Goal: Transaction & Acquisition: Book appointment/travel/reservation

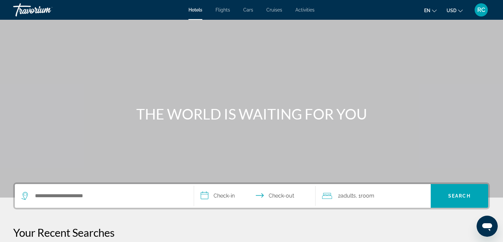
click at [310, 11] on span "Activities" at bounding box center [304, 9] width 19 height 5
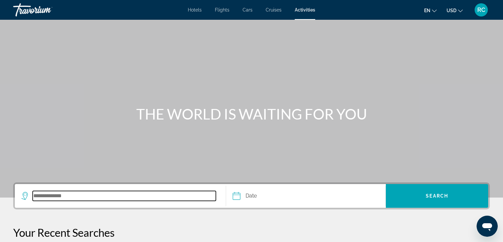
click at [53, 195] on input "Search destination" at bounding box center [124, 196] width 183 height 10
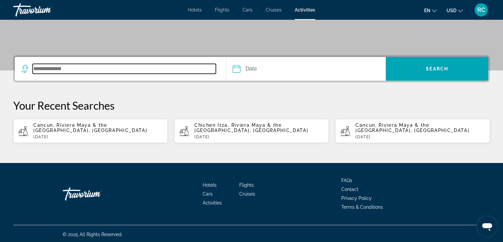
scroll to position [128, 0]
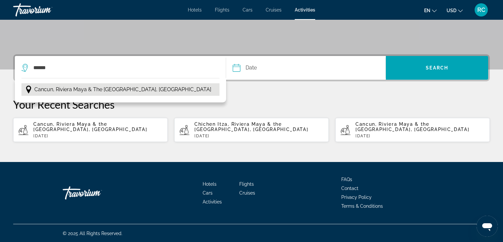
click at [125, 92] on span "Cancun, Riviera Maya & the [GEOGRAPHIC_DATA], [GEOGRAPHIC_DATA]" at bounding box center [122, 89] width 177 height 9
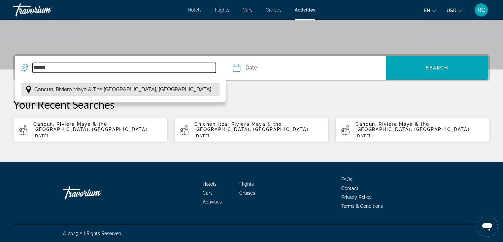
type input "**********"
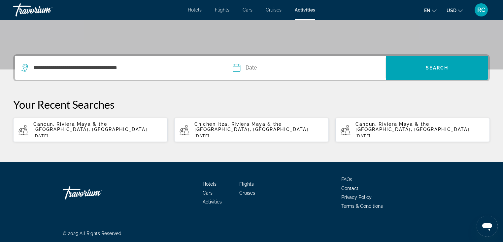
click at [255, 70] on input "Date" at bounding box center [270, 69] width 79 height 26
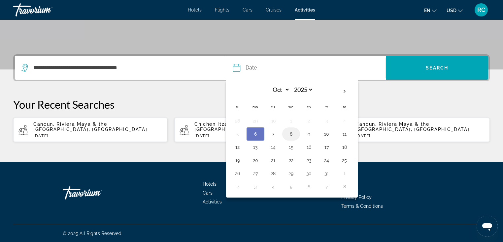
click at [292, 137] on button "8" at bounding box center [291, 134] width 11 height 9
type input "**********"
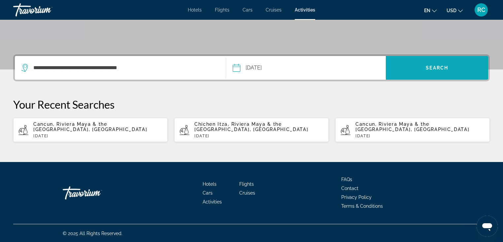
click at [439, 69] on span "Search" at bounding box center [437, 67] width 22 height 5
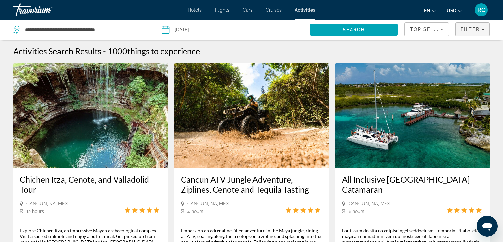
click at [470, 28] on span "Filter" at bounding box center [470, 29] width 19 height 5
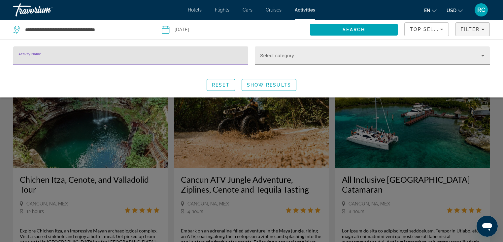
click at [406, 54] on span "Search widget" at bounding box center [370, 58] width 221 height 8
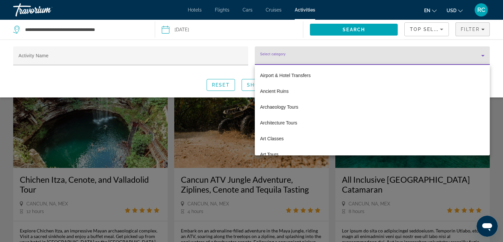
scroll to position [71, 0]
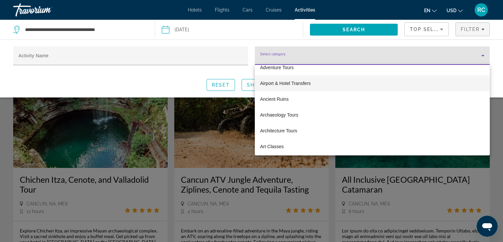
click at [383, 80] on mat-option "Airport & Hotel Transfers" at bounding box center [372, 84] width 235 height 16
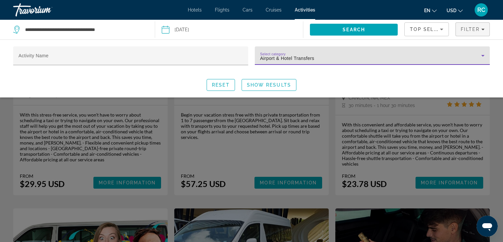
scroll to position [402, 0]
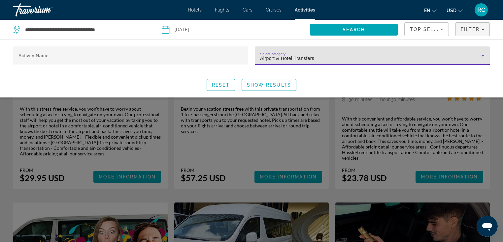
click at [441, 168] on div "Search widget" at bounding box center [251, 169] width 503 height 147
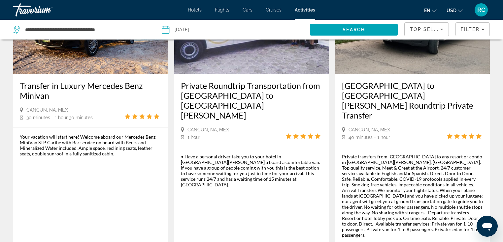
scroll to position [936, 0]
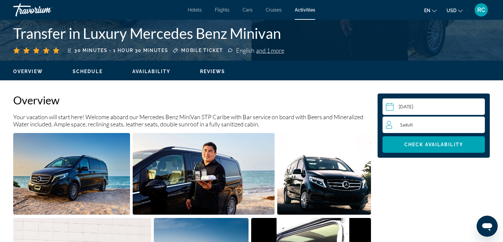
scroll to position [159, 0]
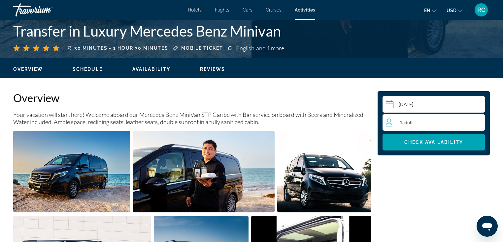
click at [426, 125] on div "1 Adult Adults" at bounding box center [435, 123] width 99 height 8
click at [479, 122] on icon "Increment adults" at bounding box center [478, 122] width 6 height 6
click at [456, 143] on span "Check Availability" at bounding box center [433, 142] width 59 height 5
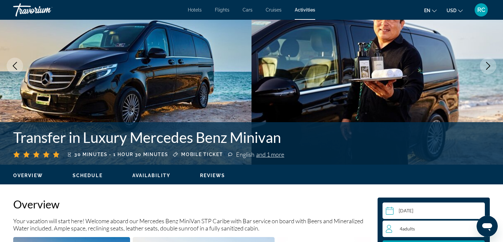
scroll to position [0, 0]
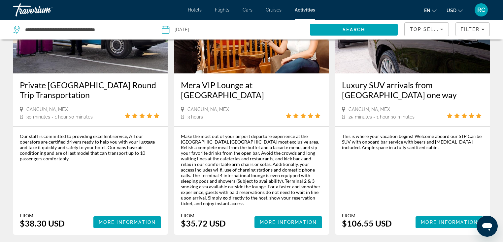
scroll to position [115, 0]
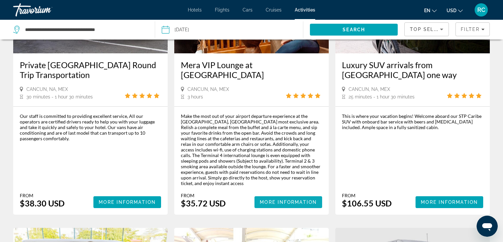
click at [286, 200] on span "More Information" at bounding box center [288, 202] width 57 height 5
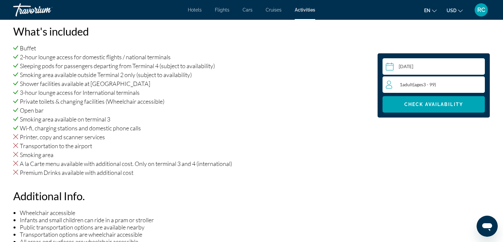
scroll to position [463, 0]
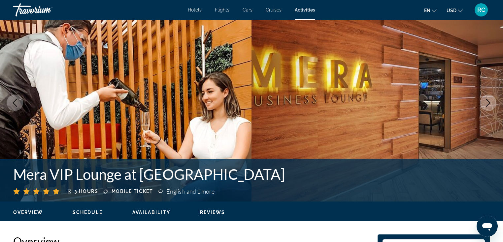
scroll to position [0, 0]
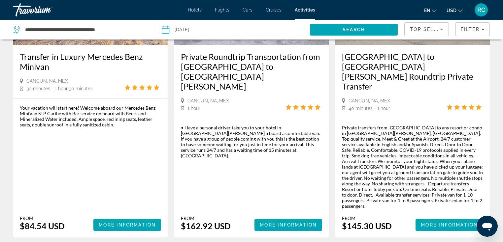
scroll to position [966, 0]
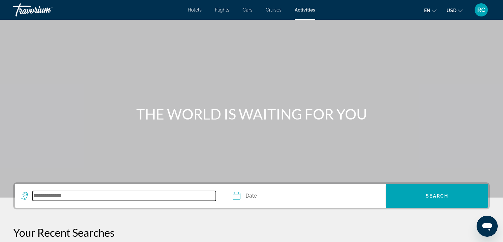
click at [112, 197] on input "Search destination" at bounding box center [124, 196] width 183 height 10
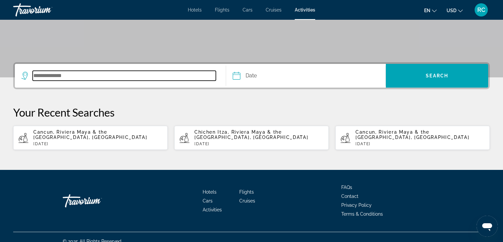
scroll to position [128, 0]
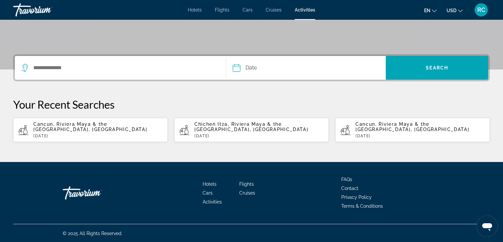
click at [128, 126] on span "Cancun, Riviera Maya & the [GEOGRAPHIC_DATA], [GEOGRAPHIC_DATA]" at bounding box center [90, 127] width 114 height 11
type input "**********"
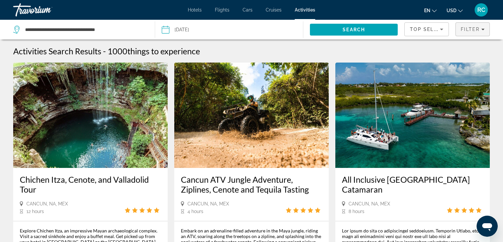
click at [471, 30] on span "Filter" at bounding box center [470, 29] width 19 height 5
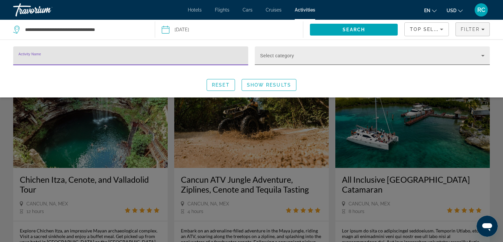
click at [484, 57] on icon "Search widget" at bounding box center [483, 56] width 8 height 8
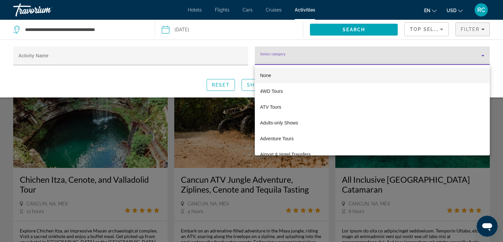
scroll to position [48, 0]
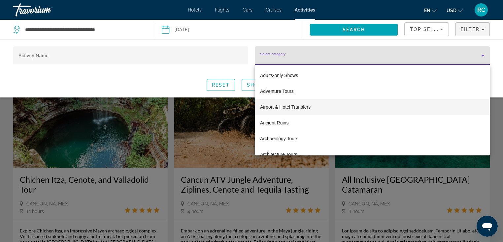
click at [337, 111] on mat-option "Airport & Hotel Transfers" at bounding box center [372, 107] width 235 height 16
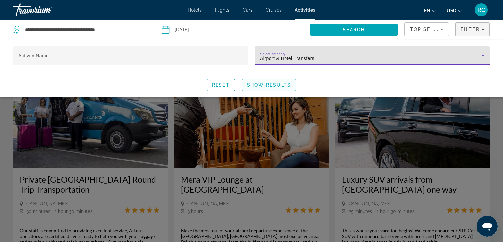
click at [275, 85] on span "Show Results" at bounding box center [269, 84] width 44 height 5
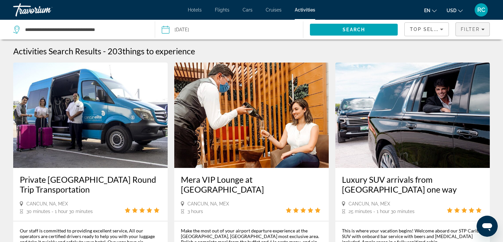
click at [467, 29] on span "Filter" at bounding box center [470, 29] width 19 height 5
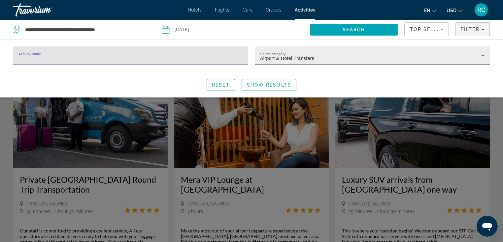
click at [482, 56] on icon "Search widget" at bounding box center [483, 56] width 8 height 8
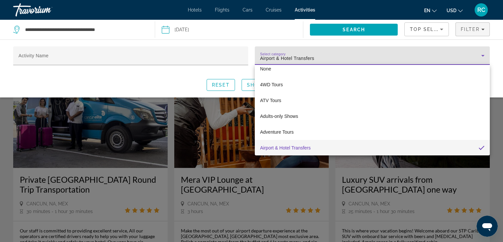
scroll to position [86, 0]
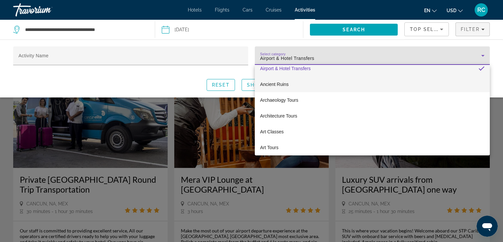
click at [325, 87] on mat-option "Ancient Ruins" at bounding box center [372, 85] width 235 height 16
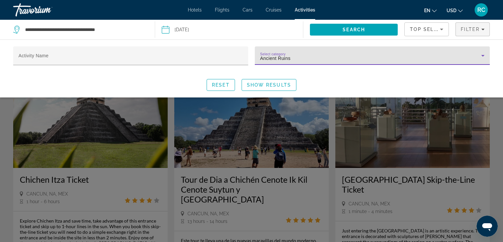
click at [419, 121] on div "Search widget" at bounding box center [251, 169] width 503 height 147
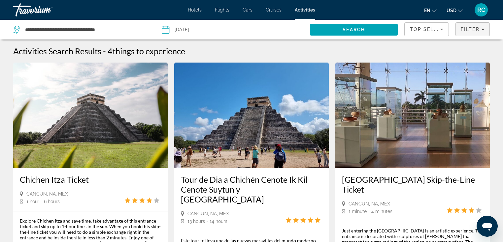
click at [464, 33] on span "Filters" at bounding box center [473, 29] width 34 height 16
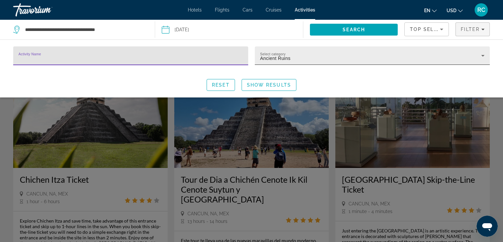
click at [484, 61] on div "Select category Ancient Ruins" at bounding box center [372, 56] width 235 height 18
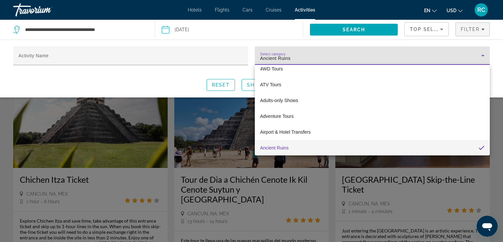
scroll to position [94, 0]
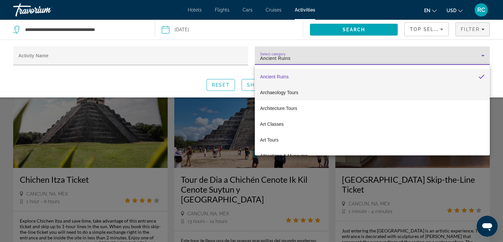
click at [410, 89] on mat-option "Archaeology Tours" at bounding box center [372, 93] width 235 height 16
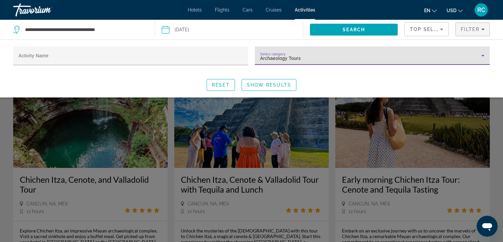
click at [419, 144] on div "Search widget" at bounding box center [251, 169] width 503 height 147
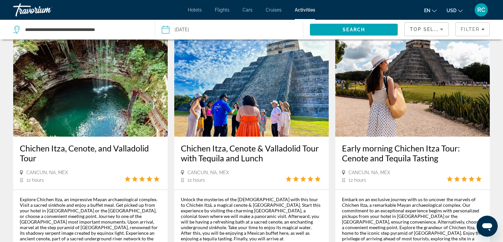
scroll to position [30, 0]
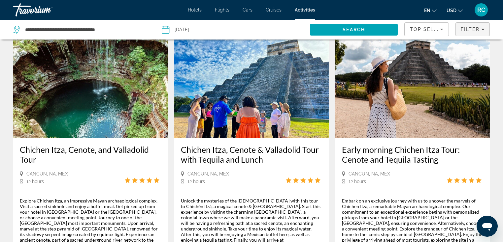
click at [481, 34] on span "Filters" at bounding box center [473, 29] width 34 height 16
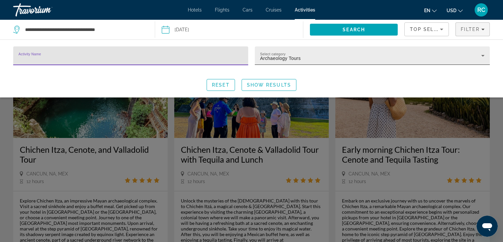
click at [480, 57] on icon "Search widget" at bounding box center [483, 56] width 8 height 8
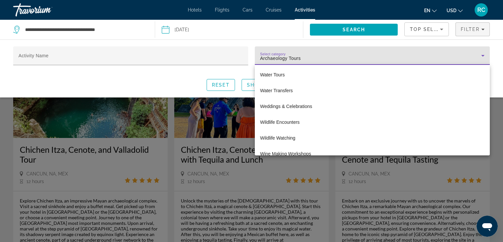
scroll to position [2305, 0]
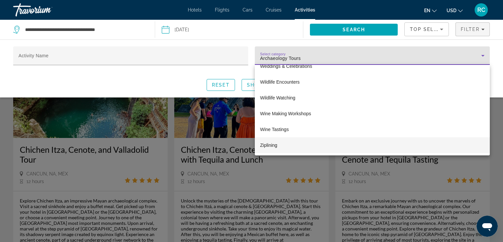
click at [392, 140] on mat-option "Ziplining" at bounding box center [372, 146] width 235 height 16
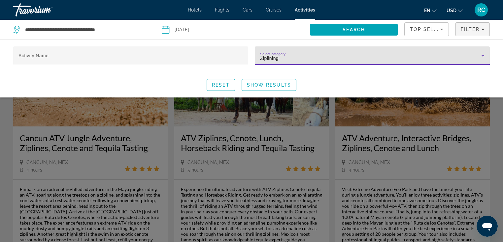
scroll to position [45, 0]
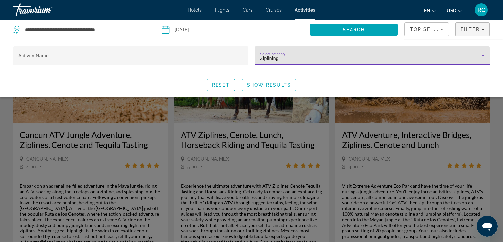
click at [444, 103] on div "Search widget" at bounding box center [251, 169] width 503 height 147
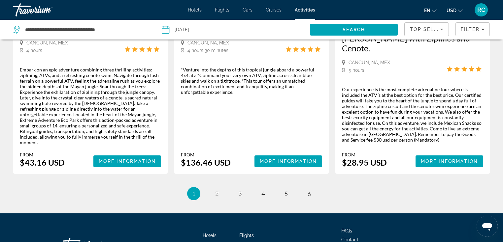
scroll to position [1035, 0]
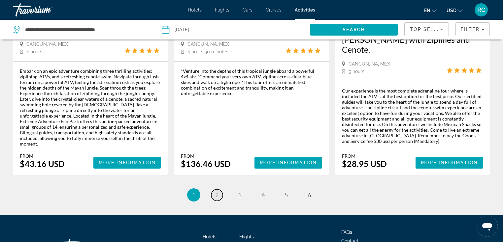
click at [219, 190] on link "page 2" at bounding box center [217, 196] width 12 height 12
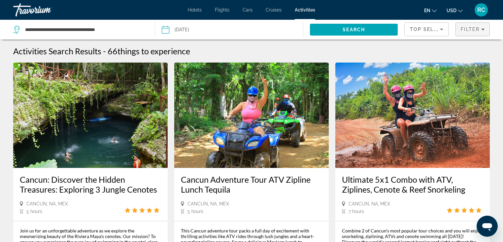
click at [482, 30] on icon "Filters" at bounding box center [482, 29] width 3 height 3
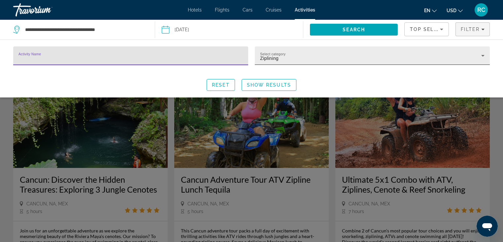
click at [483, 58] on icon "Search widget" at bounding box center [483, 56] width 8 height 8
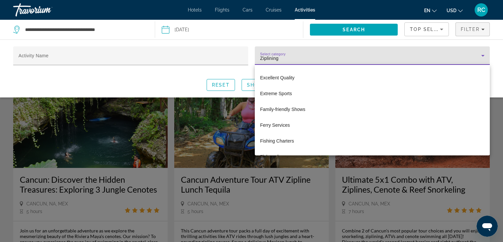
scroll to position [671, 0]
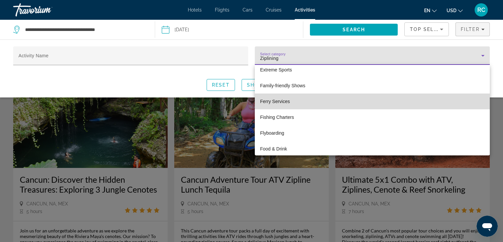
click at [476, 94] on mat-option "Ferry Services" at bounding box center [372, 102] width 235 height 16
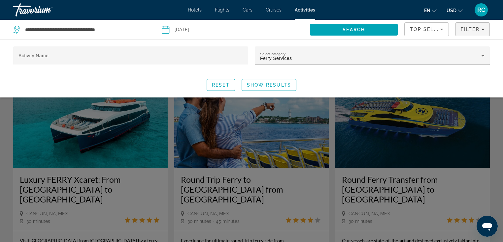
click at [476, 93] on div "Activity Name Select category Ferry Services Reset Show Results" at bounding box center [251, 69] width 503 height 58
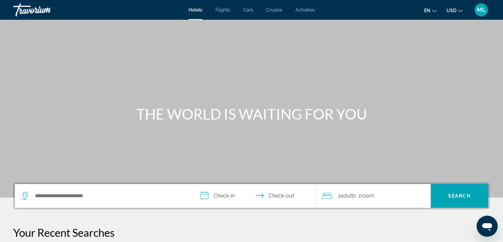
click at [309, 9] on span "Activities" at bounding box center [304, 9] width 19 height 5
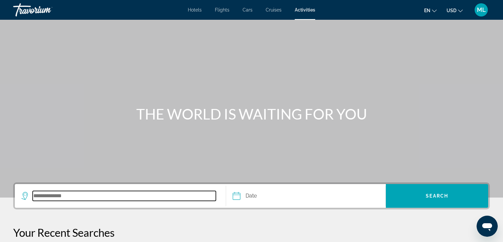
click at [57, 196] on input "Search destination" at bounding box center [124, 196] width 183 height 10
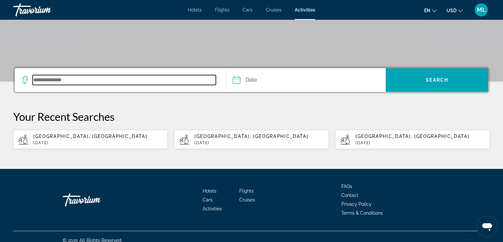
scroll to position [123, 0]
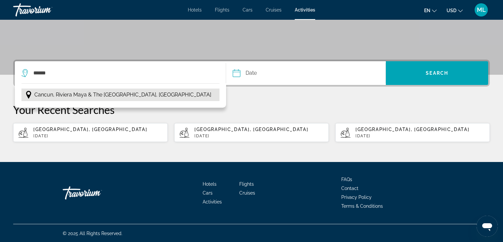
click at [127, 97] on span "Cancun, Riviera Maya & the [GEOGRAPHIC_DATA], [GEOGRAPHIC_DATA]" at bounding box center [122, 94] width 177 height 9
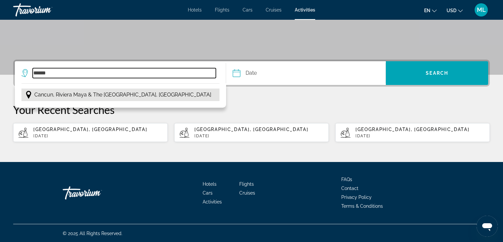
type input "**********"
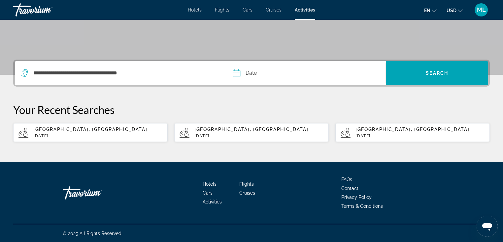
click at [251, 74] on input "Date" at bounding box center [270, 74] width 79 height 26
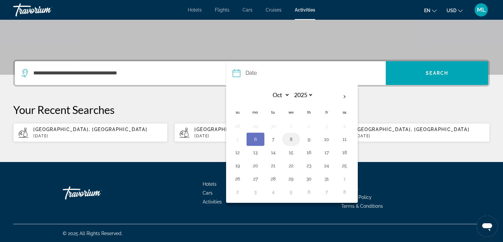
click at [289, 140] on button "8" at bounding box center [291, 139] width 11 height 9
type input "**********"
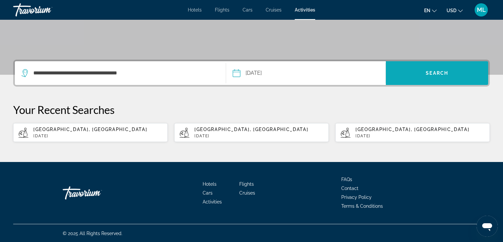
click at [432, 77] on span "Search" at bounding box center [437, 73] width 102 height 16
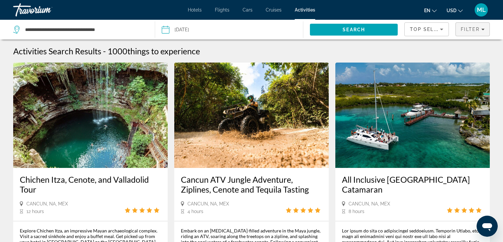
click at [484, 32] on div "Filter" at bounding box center [473, 29] width 24 height 5
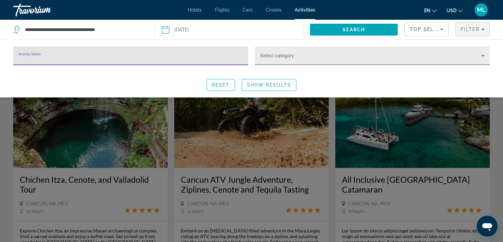
click at [484, 57] on icon "Search widget" at bounding box center [483, 56] width 8 height 8
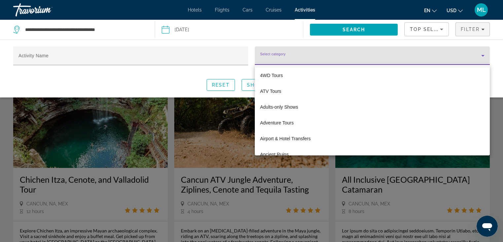
scroll to position [32, 0]
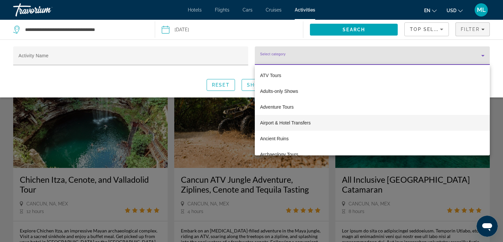
click at [398, 117] on mat-option "Airport & Hotel Transfers" at bounding box center [372, 123] width 235 height 16
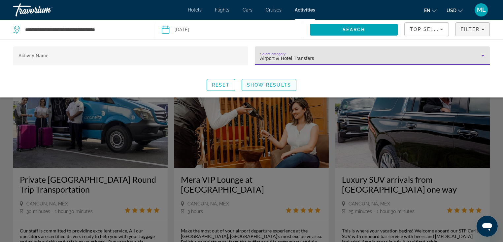
click at [286, 84] on span "Show Results" at bounding box center [269, 84] width 44 height 5
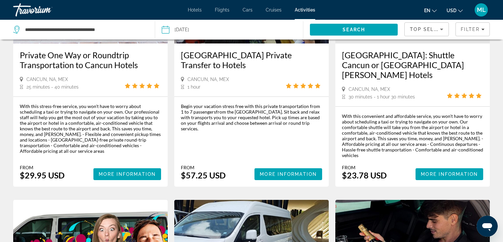
scroll to position [404, 0]
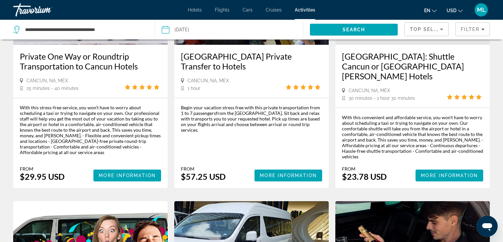
click at [498, 107] on div "Activities Search Results - 203 things to experience Private [GEOGRAPHIC_DATA] …" at bounding box center [251, 234] width 503 height 1184
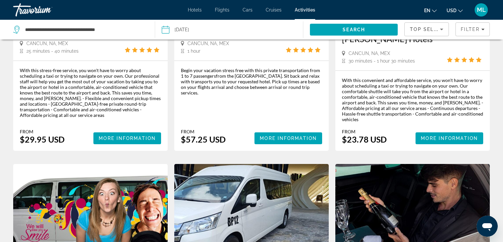
scroll to position [397, 0]
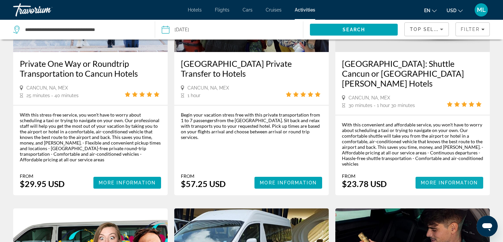
click at [459, 180] on span "More Information" at bounding box center [449, 182] width 57 height 5
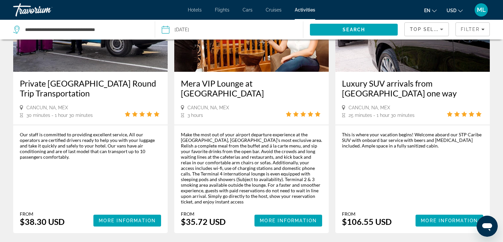
scroll to position [93, 0]
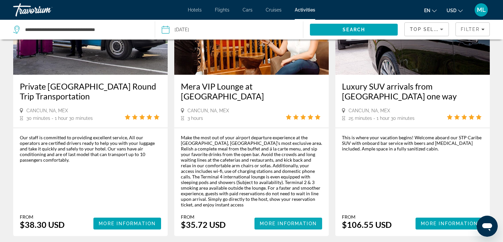
click at [288, 221] on span "More Information" at bounding box center [288, 223] width 57 height 5
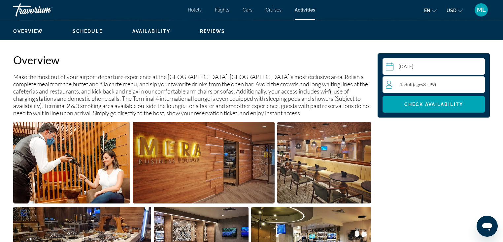
scroll to position [191, 0]
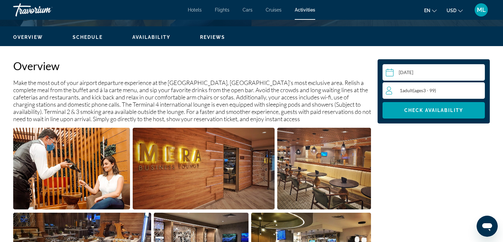
click at [409, 76] on input "Main content" at bounding box center [434, 73] width 105 height 18
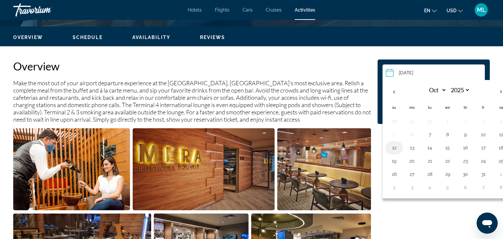
click at [393, 147] on button "12" at bounding box center [394, 147] width 11 height 9
type input "**********"
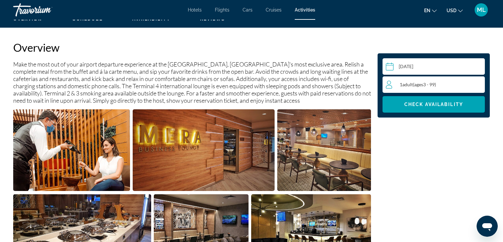
scroll to position [0, 0]
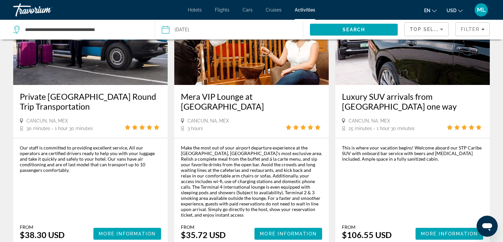
scroll to position [70, 0]
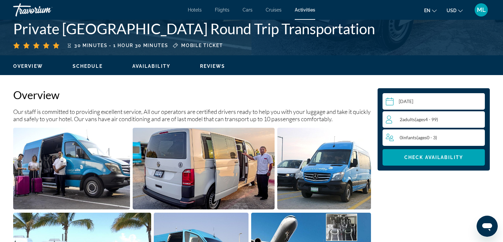
scroll to position [164, 0]
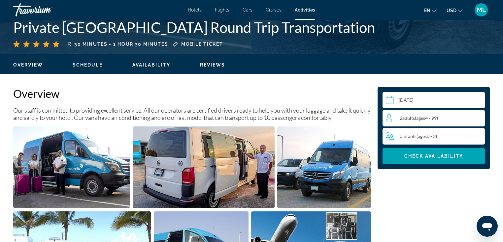
click at [460, 120] on div "2 Adult Adults ( ages [DEMOGRAPHIC_DATA])" at bounding box center [435, 118] width 99 height 8
click at [475, 116] on icon "Increment adults" at bounding box center [478, 118] width 6 height 8
click at [477, 116] on icon "Increment adults" at bounding box center [478, 118] width 6 height 8
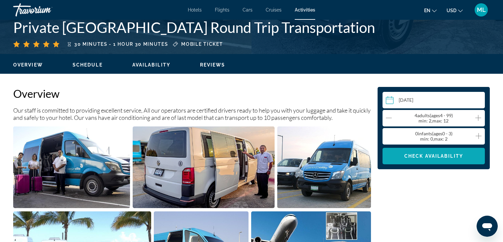
click at [446, 154] on span "Check Availability" at bounding box center [433, 156] width 59 height 5
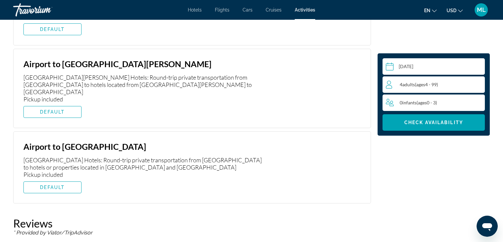
scroll to position [1062, 0]
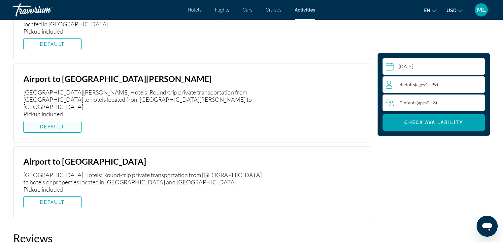
click at [58, 122] on span "Main content" at bounding box center [52, 127] width 57 height 16
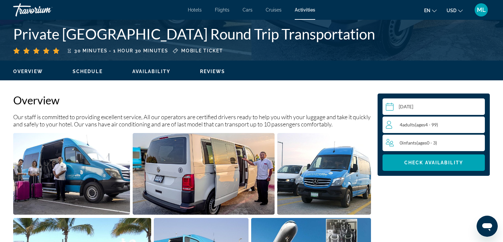
scroll to position [0, 0]
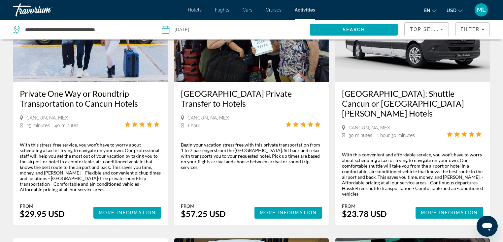
scroll to position [365, 0]
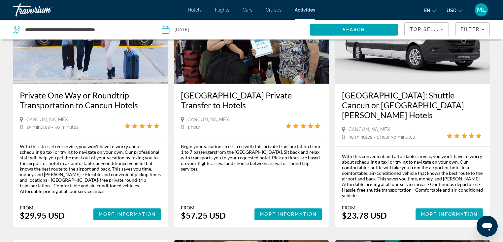
click at [447, 212] on span "More Information" at bounding box center [449, 214] width 57 height 5
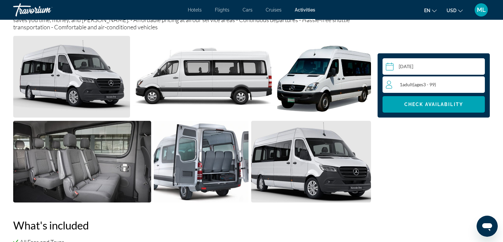
scroll to position [271, 0]
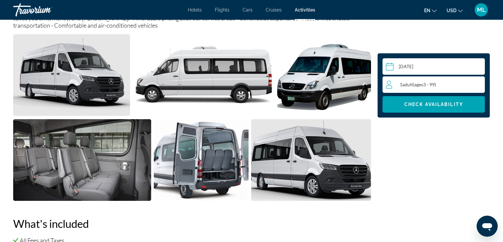
click at [447, 86] on div "1 Adult Adults ( ages [DEMOGRAPHIC_DATA])" at bounding box center [435, 85] width 99 height 8
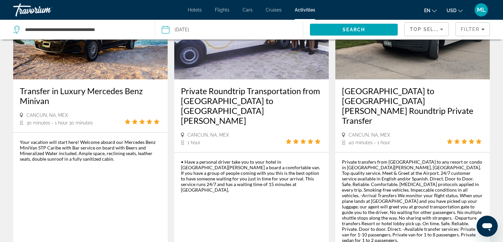
scroll to position [934, 0]
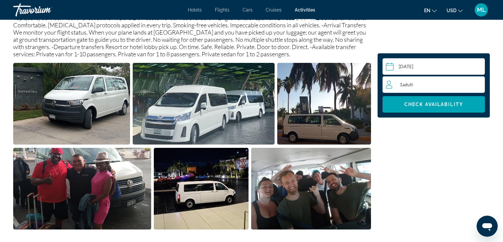
scroll to position [296, 0]
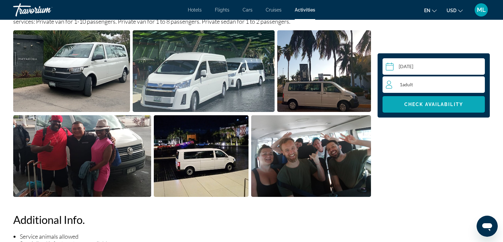
click at [427, 106] on span "Check Availability" at bounding box center [433, 104] width 59 height 5
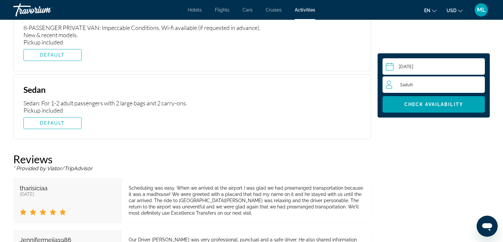
scroll to position [965, 0]
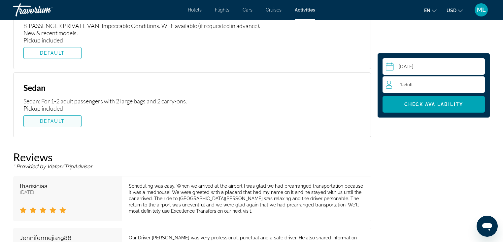
click at [60, 122] on span "DEFAULT" at bounding box center [52, 121] width 25 height 5
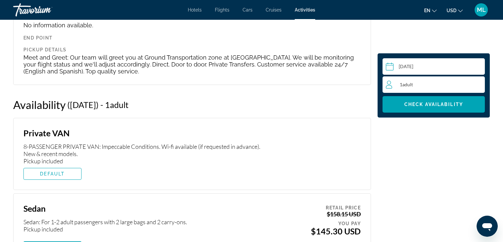
scroll to position [849, 0]
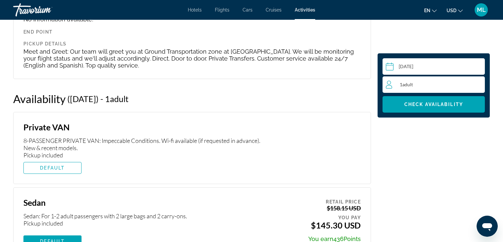
click at [456, 89] on div "1 Adult Adults" at bounding box center [435, 85] width 99 height 16
click at [478, 85] on icon "Increment adults" at bounding box center [478, 84] width 6 height 6
click at [458, 106] on span "Check Availability" at bounding box center [433, 104] width 59 height 5
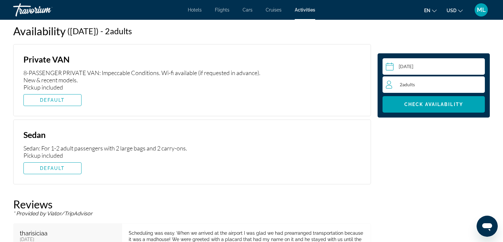
scroll to position [916, 0]
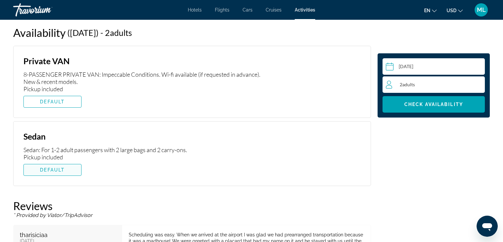
click at [63, 168] on span "DEFAULT" at bounding box center [52, 170] width 25 height 5
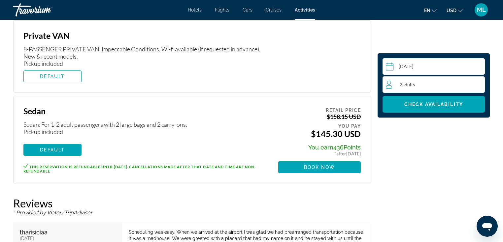
scroll to position [940, 0]
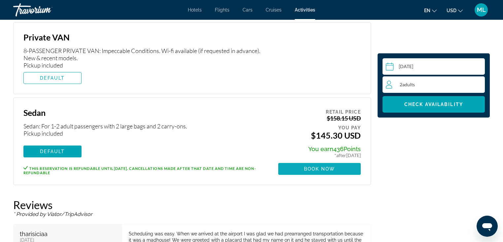
click at [317, 170] on span "Book now" at bounding box center [319, 169] width 31 height 5
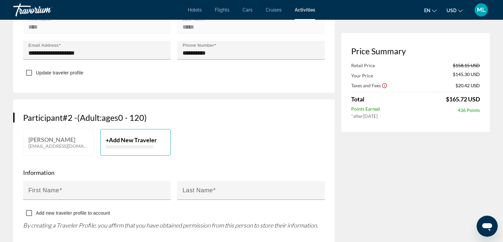
scroll to position [285, 0]
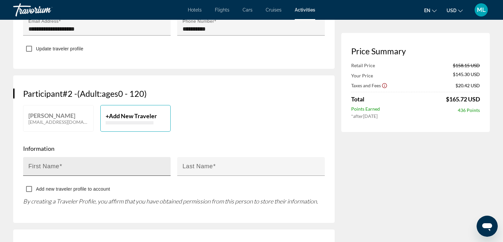
click at [44, 163] on label "First Name" at bounding box center [45, 166] width 34 height 7
click at [44, 166] on input "First Name" at bounding box center [98, 170] width 141 height 8
type input "******"
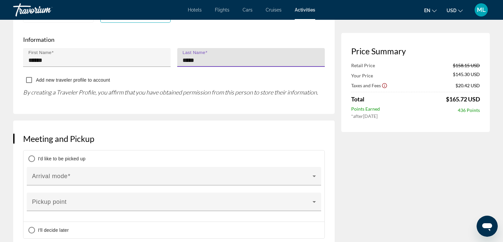
scroll to position [387, 0]
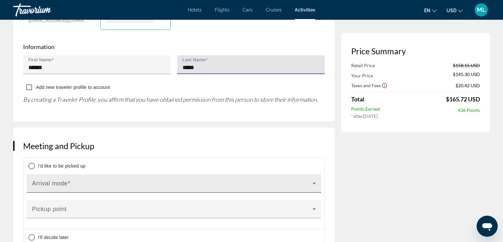
type input "*****"
click at [310, 182] on span "Main content" at bounding box center [172, 186] width 280 height 8
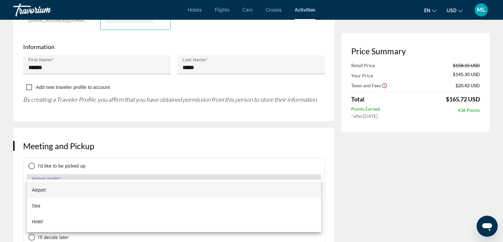
click at [261, 187] on mat-option "Airport" at bounding box center [174, 190] width 294 height 16
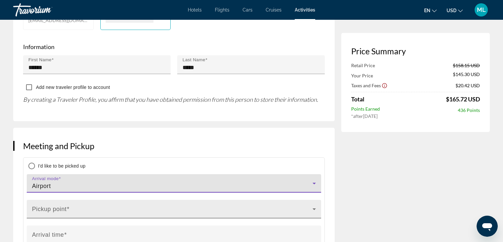
click at [254, 208] on span "Main content" at bounding box center [172, 212] width 280 height 8
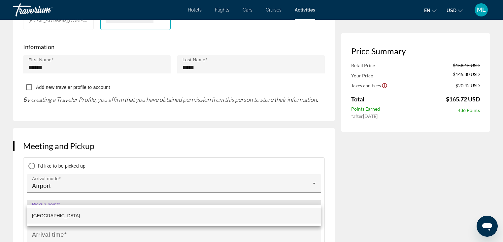
click at [202, 215] on mat-option "[GEOGRAPHIC_DATA]" at bounding box center [174, 216] width 294 height 16
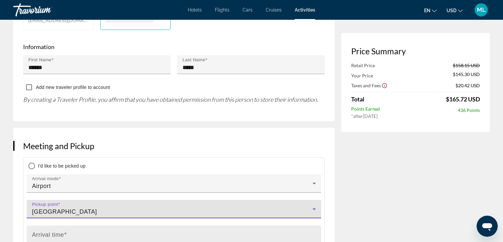
click at [223, 234] on input "Arrival time" at bounding box center [176, 238] width 288 height 8
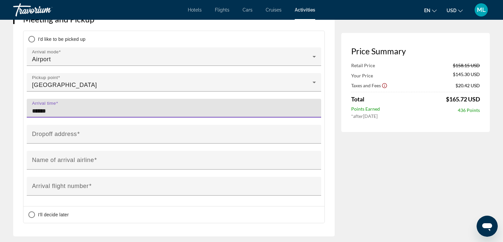
scroll to position [512, 0]
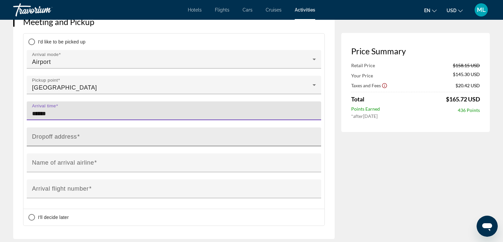
type input "******"
click at [99, 136] on input "Dropoff address" at bounding box center [176, 140] width 288 height 8
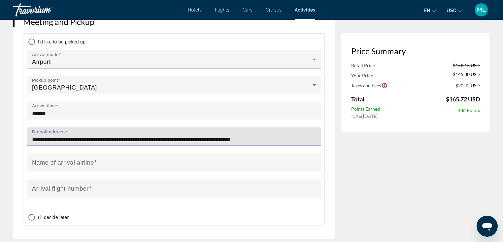
type input "**********"
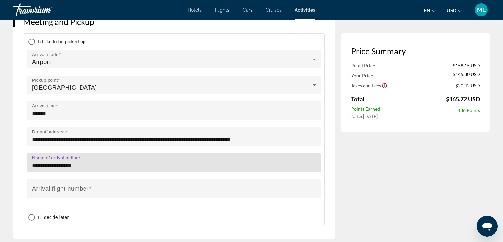
type input "**********"
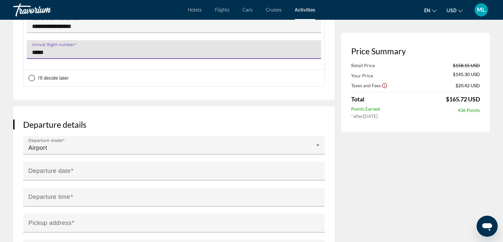
scroll to position [654, 0]
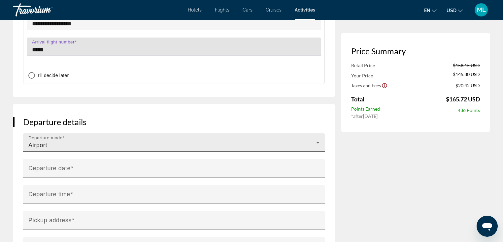
type input "*****"
click at [222, 134] on div "Departure mode Airport" at bounding box center [173, 143] width 291 height 18
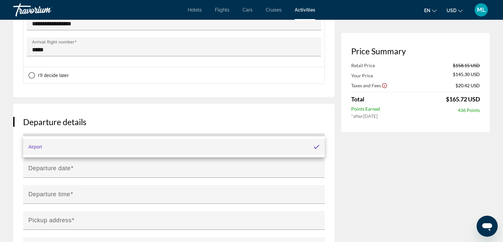
click at [202, 138] on div "Airport" at bounding box center [174, 147] width 302 height 21
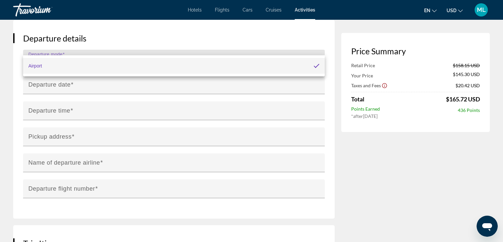
scroll to position [727, 0]
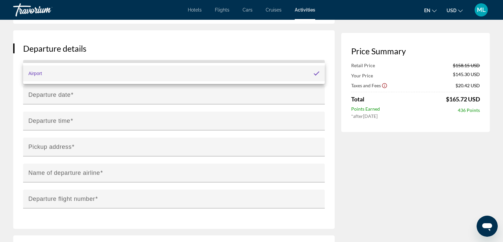
click at [116, 102] on div at bounding box center [251, 121] width 503 height 242
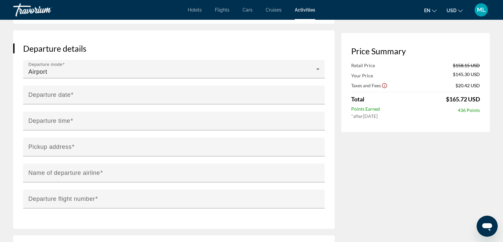
click at [119, 86] on input "**********" at bounding box center [175, 100] width 304 height 28
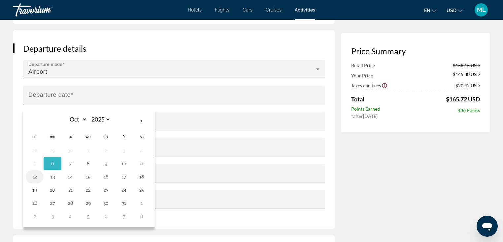
click at [32, 173] on button "12" at bounding box center [34, 177] width 11 height 9
type input "**********"
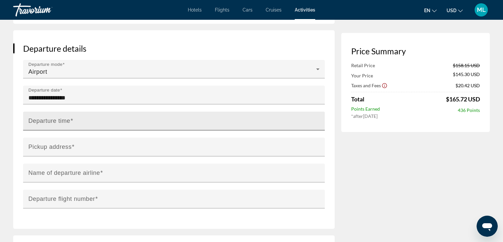
click at [95, 120] on input "Departure time" at bounding box center [175, 124] width 295 height 8
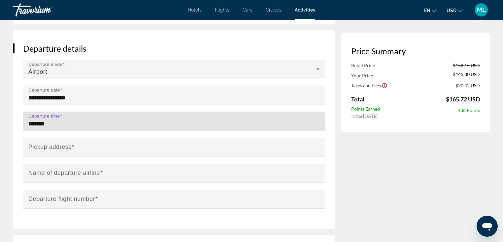
type input "*******"
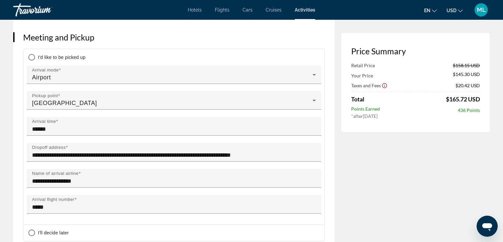
scroll to position [489, 0]
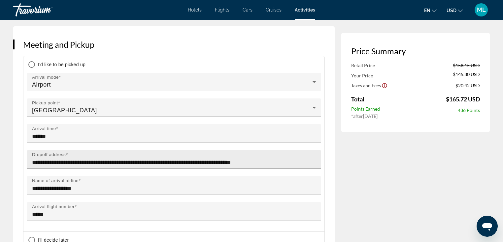
click at [237, 159] on input "**********" at bounding box center [176, 163] width 288 height 8
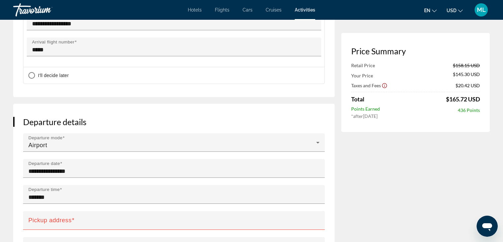
scroll to position [712, 0]
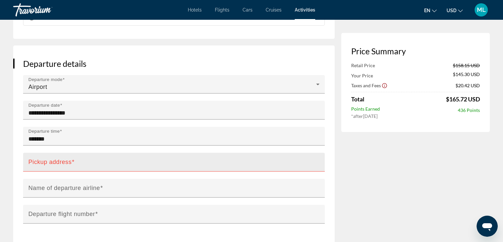
click at [53, 159] on mat-label "Pickup address" at bounding box center [49, 162] width 43 height 7
click at [53, 161] on input "Pickup address" at bounding box center [175, 165] width 295 height 8
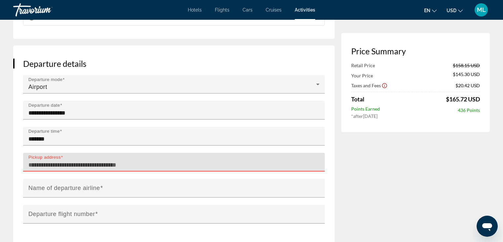
paste input "**********"
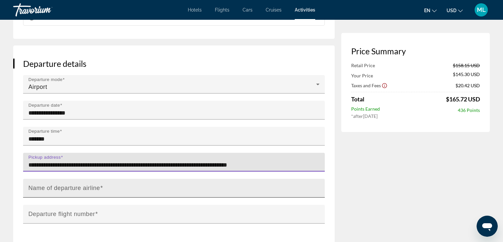
type input "**********"
click at [56, 185] on mat-label "Name of departure airline" at bounding box center [64, 188] width 72 height 7
click at [56, 187] on input "Name of departure airline" at bounding box center [175, 191] width 295 height 8
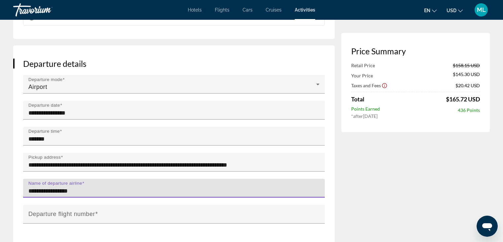
type input "**********"
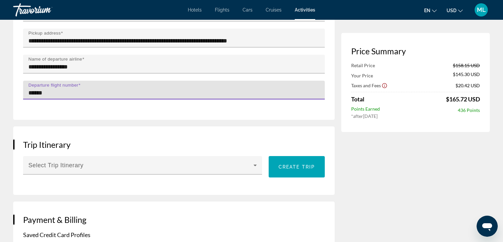
scroll to position [834, 0]
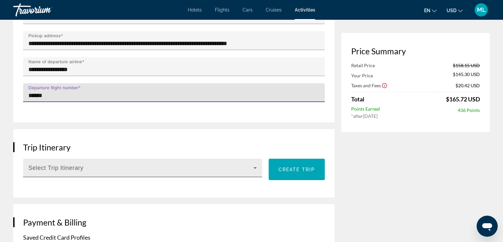
type input "******"
click at [255, 164] on icon "Main content" at bounding box center [255, 168] width 8 height 8
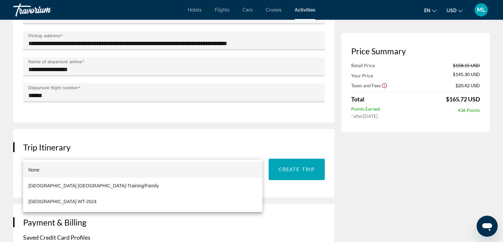
click at [307, 150] on div at bounding box center [251, 121] width 503 height 242
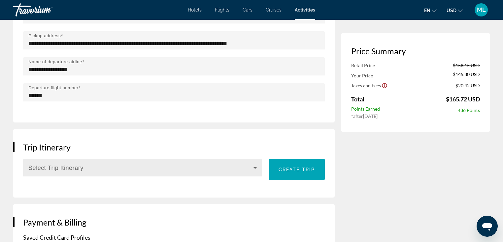
click at [62, 167] on span "Main content" at bounding box center [140, 171] width 225 height 8
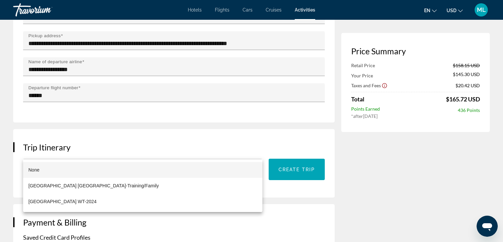
click at [58, 150] on div at bounding box center [251, 121] width 503 height 242
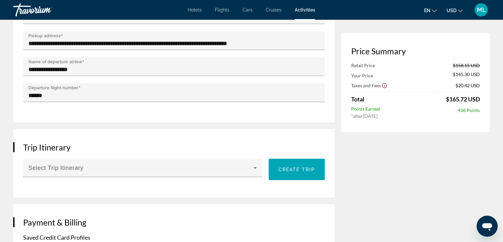
click at [58, 167] on span "Main content" at bounding box center [140, 171] width 225 height 8
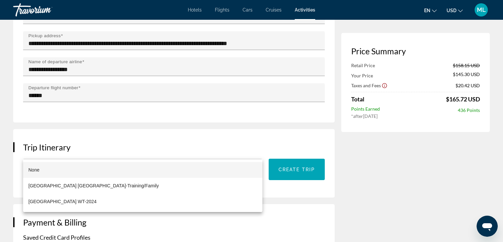
click at [296, 150] on div at bounding box center [251, 121] width 503 height 242
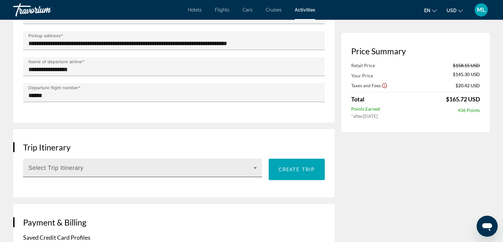
click at [217, 159] on div "Select Trip Itinerary" at bounding box center [142, 168] width 228 height 18
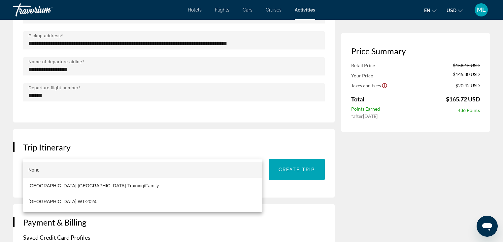
click at [122, 166] on mat-option "None" at bounding box center [142, 170] width 239 height 16
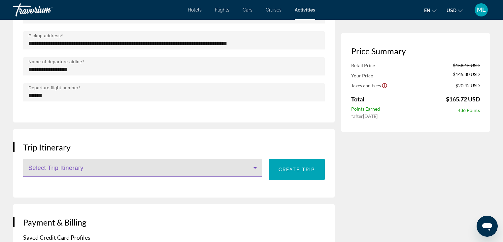
click at [66, 167] on span "Main content" at bounding box center [140, 171] width 225 height 8
click at [66, 167] on div "Main content" at bounding box center [140, 171] width 225 height 8
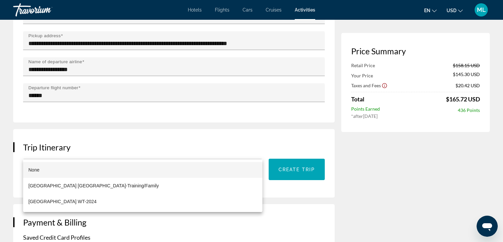
click at [281, 173] on div at bounding box center [251, 121] width 503 height 242
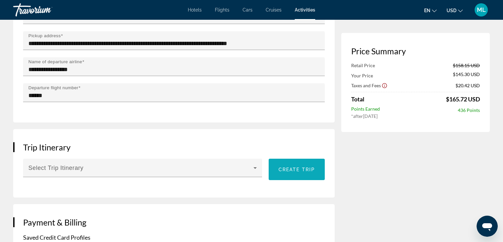
click at [302, 167] on span "Create trip" at bounding box center [296, 169] width 36 height 5
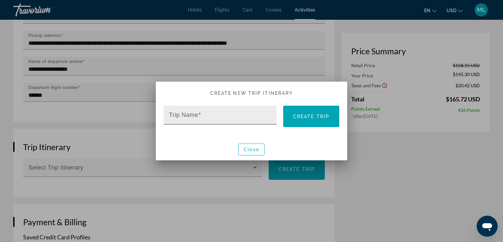
click at [200, 115] on span at bounding box center [199, 115] width 3 height 7
click at [200, 115] on input "Trip Name" at bounding box center [222, 118] width 106 height 8
click at [200, 115] on span at bounding box center [199, 115] width 3 height 7
click at [200, 115] on input "Trip Name" at bounding box center [222, 118] width 106 height 8
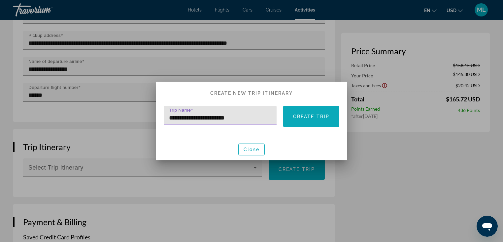
type input "**********"
click at [306, 118] on span "Create trip" at bounding box center [311, 116] width 36 height 5
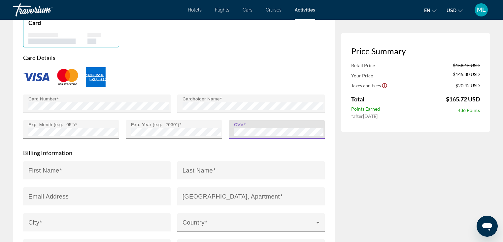
scroll to position [1127, 0]
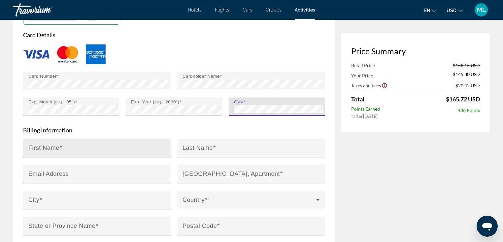
click at [64, 147] on input "First Name" at bounding box center [98, 151] width 141 height 8
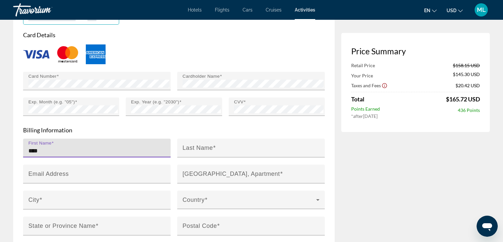
type input "****"
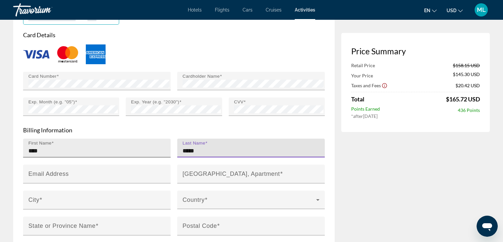
type input "*****"
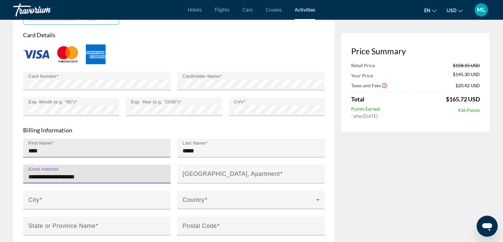
type input "**********"
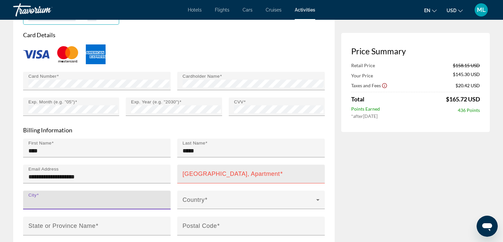
click at [186, 171] on mat-label "[GEOGRAPHIC_DATA], Apartment" at bounding box center [230, 174] width 97 height 7
click at [186, 173] on input "[GEOGRAPHIC_DATA], Apartment" at bounding box center [252, 177] width 141 height 8
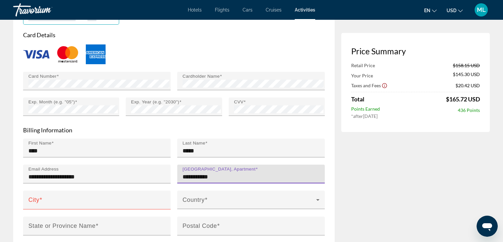
type input "**********"
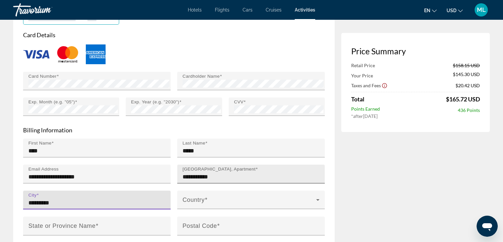
type input "*********"
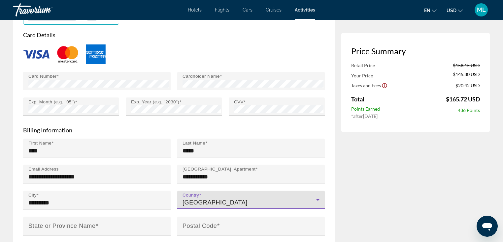
click at [321, 196] on icon "Main content" at bounding box center [318, 200] width 8 height 8
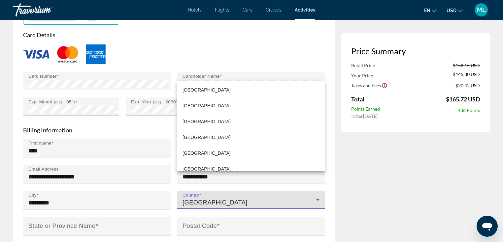
scroll to position [3780, 0]
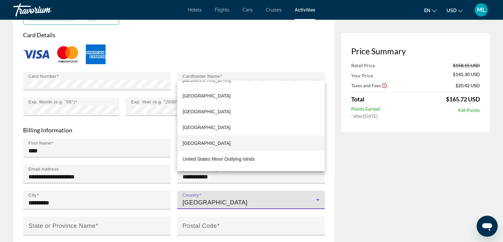
click at [287, 148] on mat-option "[GEOGRAPHIC_DATA]" at bounding box center [250, 144] width 147 height 16
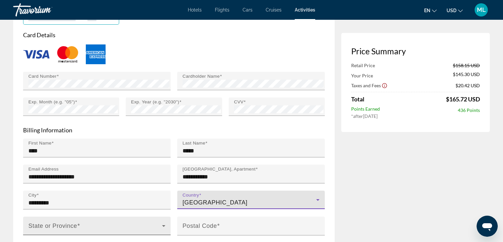
click at [157, 225] on span "Main content" at bounding box center [95, 229] width 134 height 8
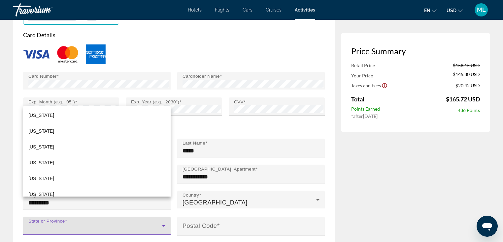
scroll to position [458, 0]
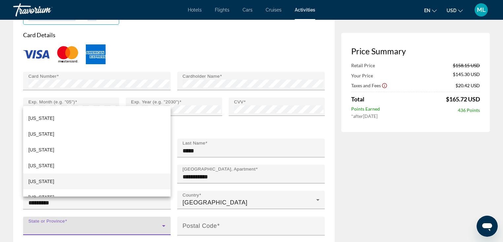
click at [144, 186] on mat-option "[US_STATE]" at bounding box center [96, 182] width 147 height 16
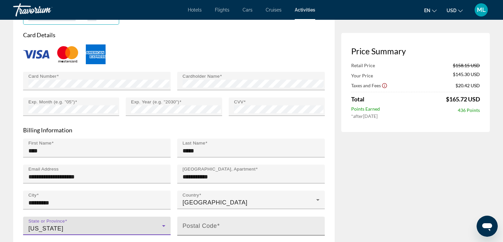
click at [203, 223] on mat-label "Postal Code" at bounding box center [199, 226] width 34 height 7
click at [203, 225] on input "Postal Code" at bounding box center [252, 229] width 141 height 8
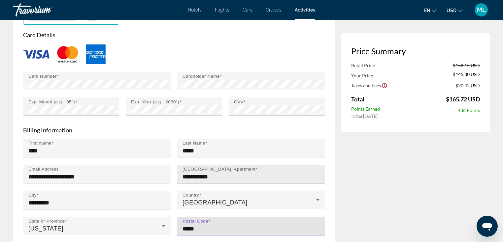
type input "*****"
click at [230, 173] on input "**********" at bounding box center [252, 177] width 141 height 8
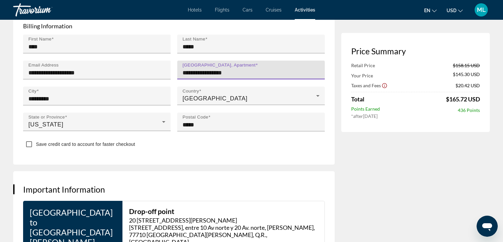
scroll to position [1226, 0]
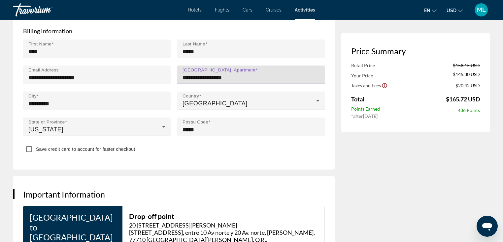
type input "**********"
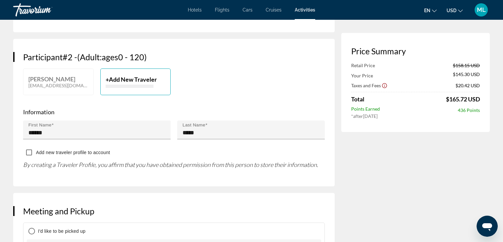
scroll to position [325, 0]
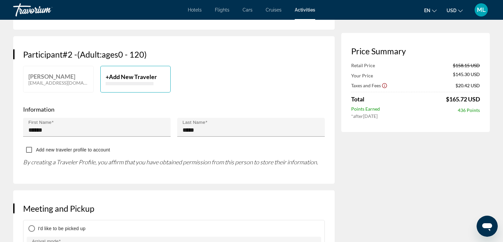
click at [145, 73] on span "Add New Traveler" at bounding box center [133, 76] width 48 height 7
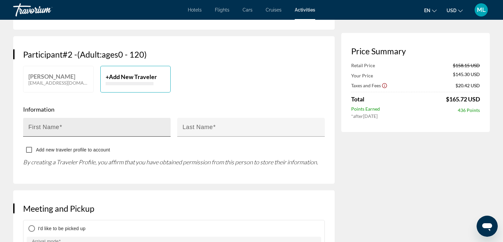
click at [56, 124] on label "First Name" at bounding box center [45, 127] width 34 height 7
click at [56, 126] on input "First Name" at bounding box center [98, 130] width 141 height 8
type input "******"
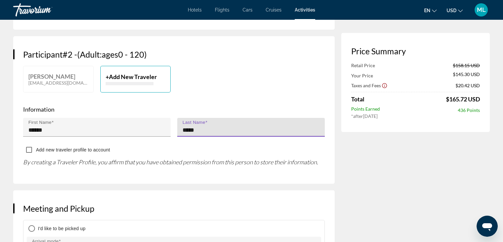
type input "*****"
click at [181, 144] on div "Add new traveler profile to account" at bounding box center [174, 150] width 302 height 13
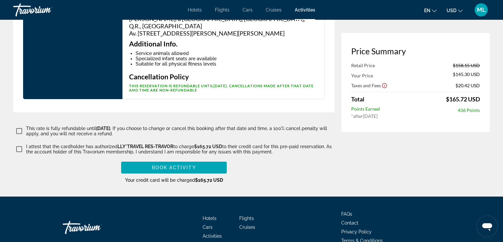
scroll to position [2007, 0]
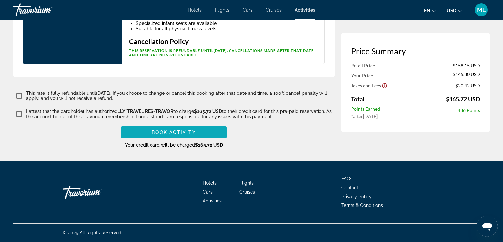
click at [187, 130] on span "Main content" at bounding box center [174, 133] width 106 height 16
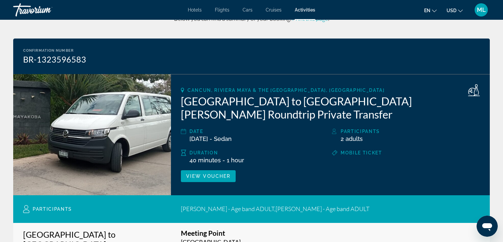
scroll to position [36, 0]
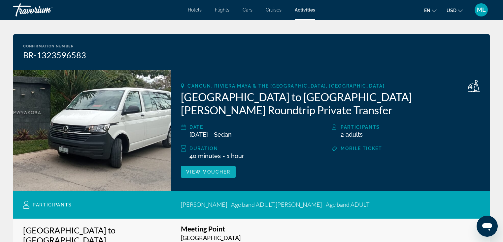
click at [210, 173] on span "View Voucher" at bounding box center [208, 172] width 44 height 5
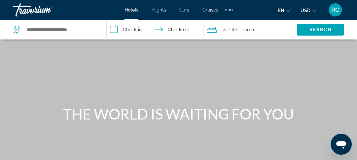
click at [228, 12] on div "Extra navigation items" at bounding box center [229, 10] width 8 height 10
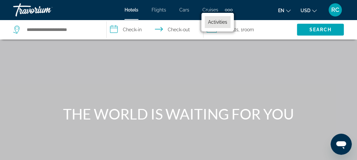
click at [223, 24] on span "Activities" at bounding box center [217, 21] width 19 height 5
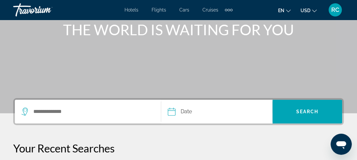
scroll to position [86, 0]
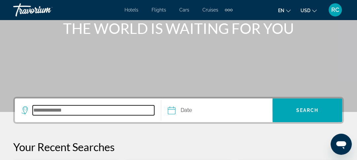
click at [52, 112] on input "Search destination" at bounding box center [93, 111] width 121 height 10
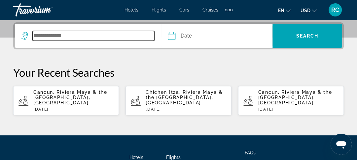
scroll to position [161, 0]
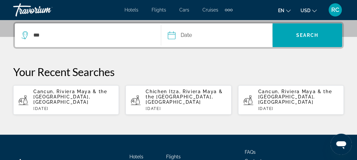
click at [74, 91] on span "Cancun, Riviera Maya & the [GEOGRAPHIC_DATA], [GEOGRAPHIC_DATA]" at bounding box center [70, 97] width 74 height 16
type input "**********"
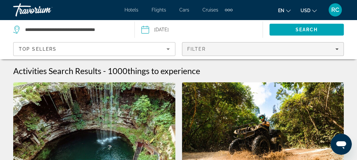
click at [339, 50] on span "Filters" at bounding box center [262, 49] width 161 height 16
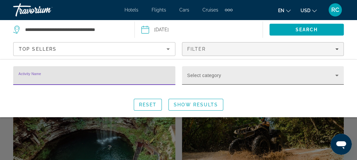
click at [315, 76] on span "Search widget" at bounding box center [261, 78] width 148 height 8
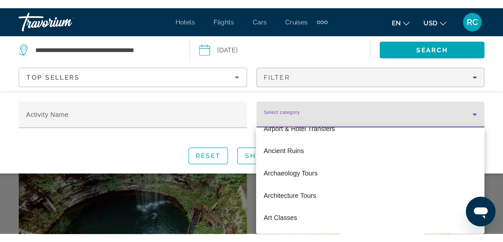
scroll to position [79, 0]
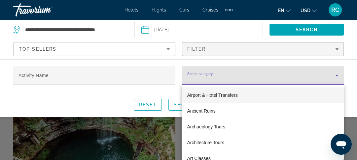
click at [286, 95] on mat-option "Airport & Hotel Transfers" at bounding box center [262, 95] width 162 height 16
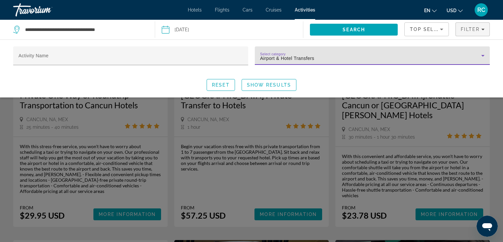
scroll to position [367, 0]
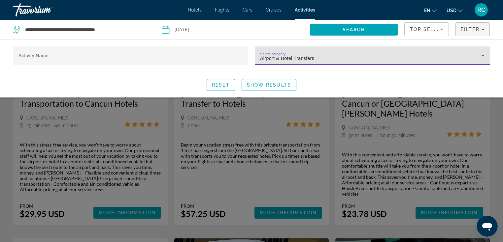
click at [360, 160] on div "Search widget" at bounding box center [251, 169] width 503 height 147
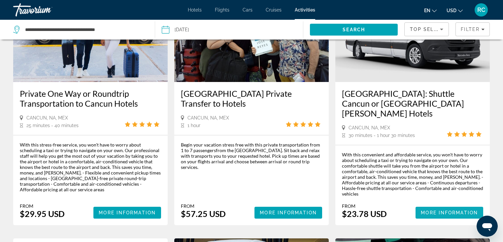
click at [360, 160] on span "More Information" at bounding box center [449, 212] width 57 height 5
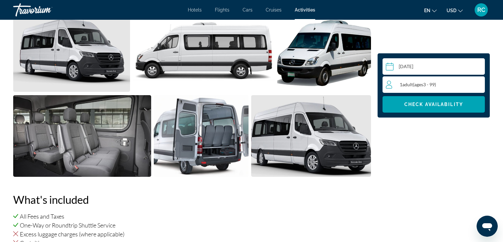
scroll to position [299, 0]
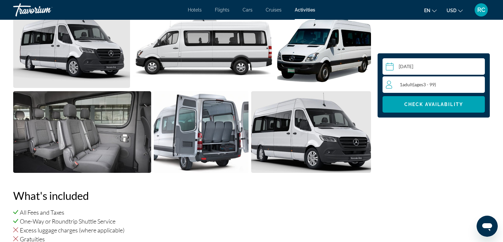
click at [360, 85] on div "1 Adult Adults ( ages [DEMOGRAPHIC_DATA])" at bounding box center [435, 85] width 99 height 8
click at [360, 83] on icon "Increment adults" at bounding box center [478, 84] width 6 height 6
click at [360, 106] on span "Check Availability" at bounding box center [433, 104] width 59 height 5
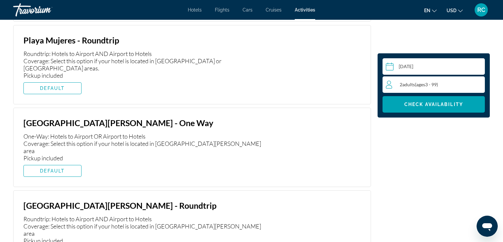
scroll to position [1341, 0]
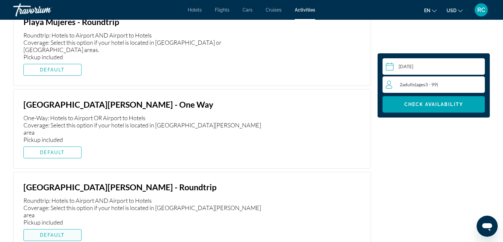
click at [60, 160] on span "DEFAULT" at bounding box center [52, 235] width 25 height 5
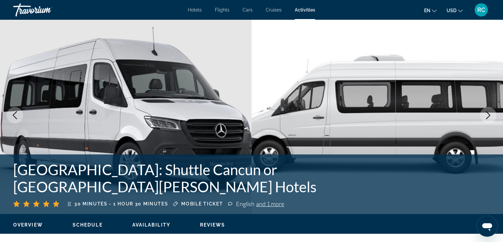
scroll to position [0, 0]
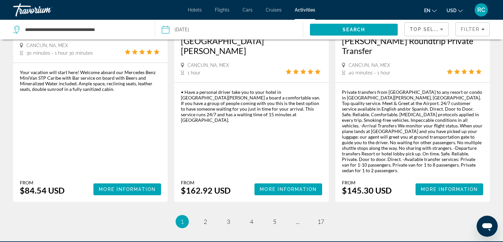
scroll to position [1000, 0]
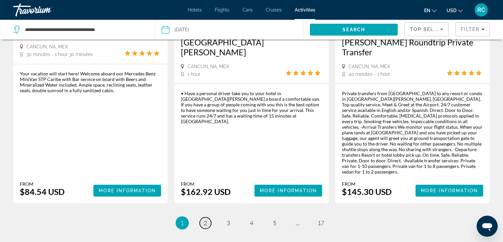
click at [205, 160] on span "2" at bounding box center [205, 223] width 3 height 7
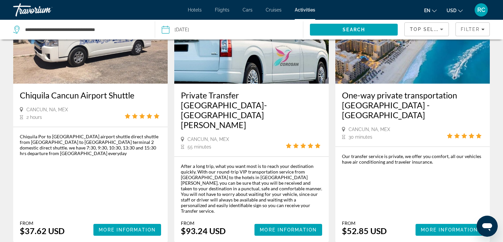
scroll to position [999, 0]
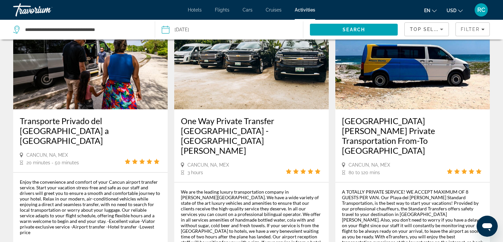
scroll to position [887, 0]
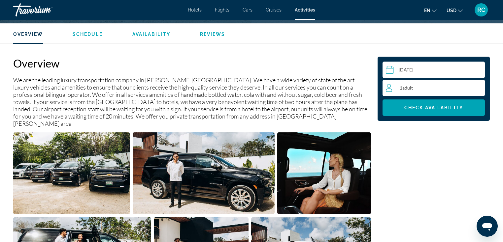
scroll to position [198, 0]
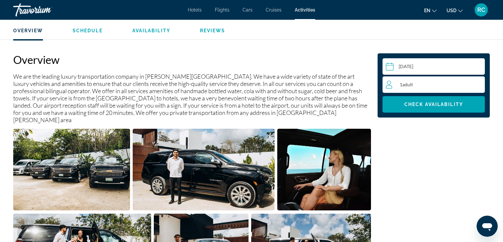
click at [360, 90] on div "1 Adult Adults" at bounding box center [435, 85] width 99 height 16
click at [360, 84] on icon "Increment adults" at bounding box center [478, 84] width 6 height 8
click at [360, 106] on span "Check Availability" at bounding box center [433, 104] width 59 height 5
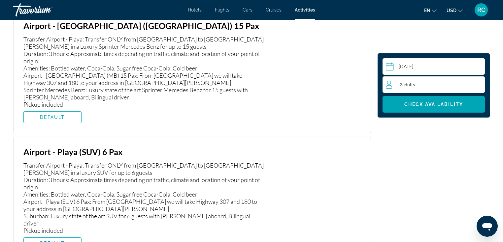
scroll to position [957, 0]
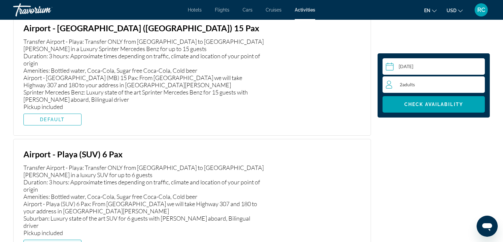
click at [70, 160] on span "Main content" at bounding box center [52, 246] width 57 height 16
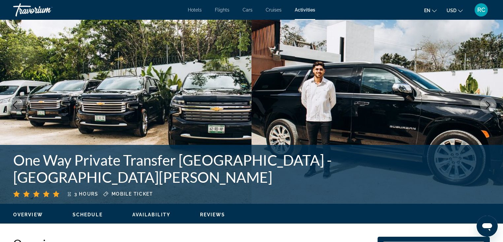
scroll to position [0, 0]
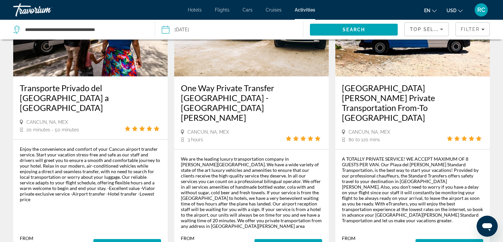
scroll to position [911, 0]
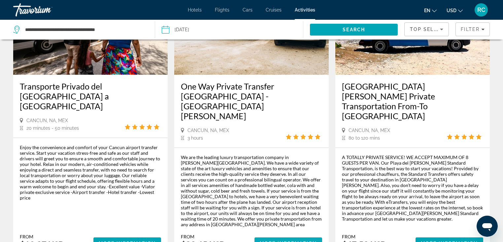
click at [301, 160] on span "More Information" at bounding box center [288, 243] width 57 height 5
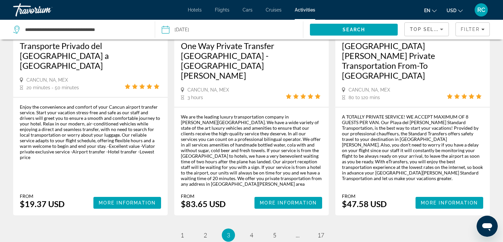
scroll to position [949, 0]
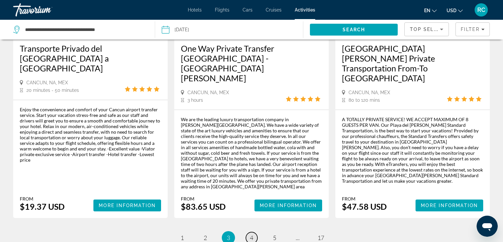
click at [252, 160] on span "4" at bounding box center [251, 238] width 3 height 7
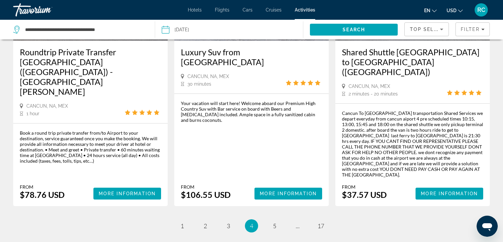
scroll to position [893, 0]
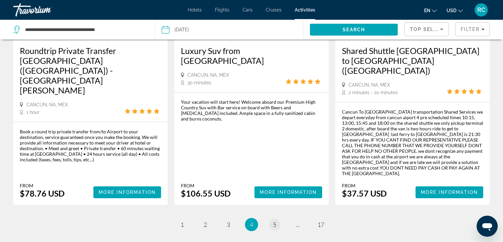
click at [275, 160] on span "5" at bounding box center [274, 224] width 3 height 7
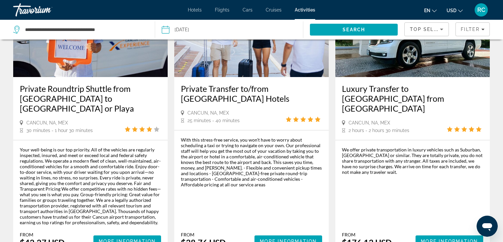
scroll to position [391, 0]
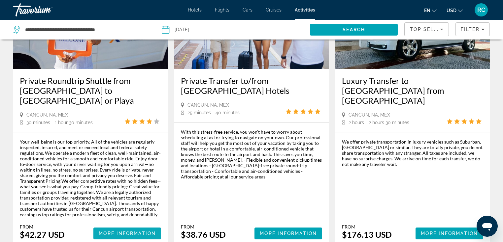
click at [132, 160] on span "More Information" at bounding box center [127, 233] width 57 height 5
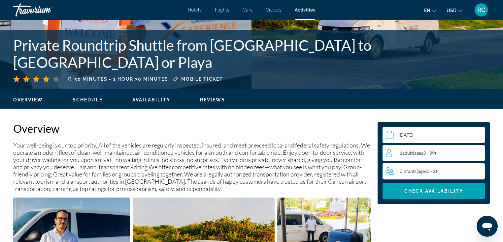
scroll to position [212, 0]
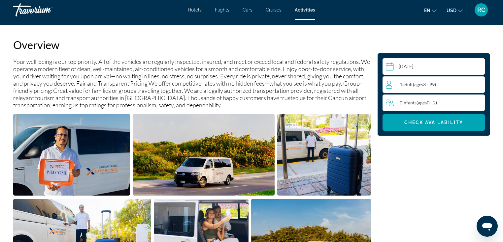
click at [360, 83] on div "1 Adult Adults ( ages [DEMOGRAPHIC_DATA])" at bounding box center [435, 85] width 99 height 8
click at [360, 84] on icon "Increment adults" at bounding box center [478, 84] width 6 height 8
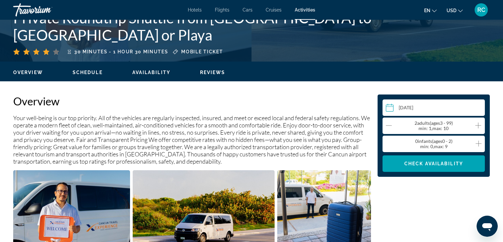
scroll to position [134, 0]
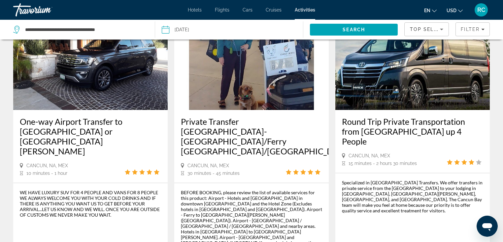
scroll to position [1046, 0]
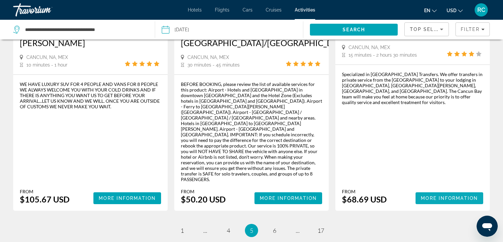
click at [360, 160] on span "Main content" at bounding box center [449, 199] width 68 height 16
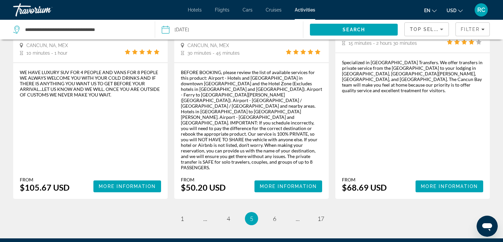
scroll to position [1059, 0]
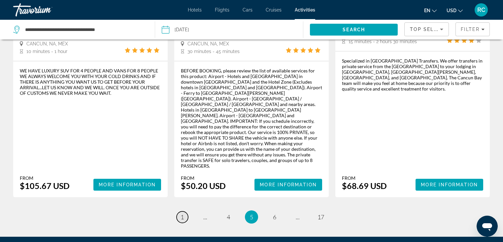
click at [182, 160] on span "1" at bounding box center [181, 217] width 3 height 7
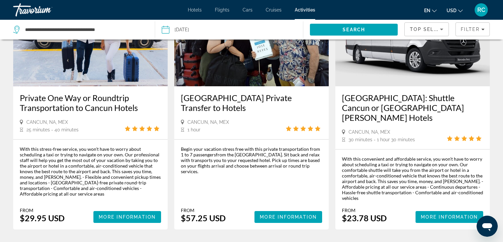
scroll to position [368, 0]
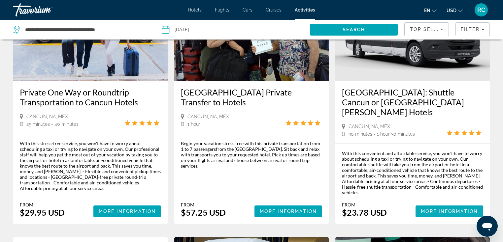
click at [360, 160] on span "Main content" at bounding box center [449, 212] width 68 height 16
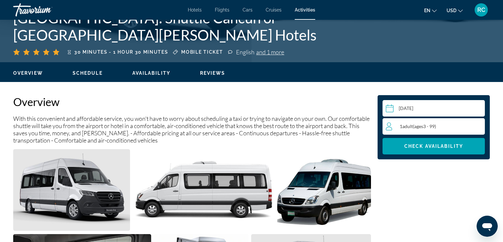
scroll to position [175, 0]
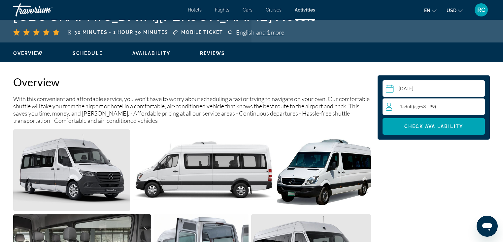
click at [360, 110] on div "1 Adult Adults ( ages [DEMOGRAPHIC_DATA])" at bounding box center [435, 107] width 99 height 8
click at [360, 106] on icon "Increment adults" at bounding box center [478, 107] width 6 height 6
click at [360, 125] on span "Check Availability" at bounding box center [433, 126] width 59 height 5
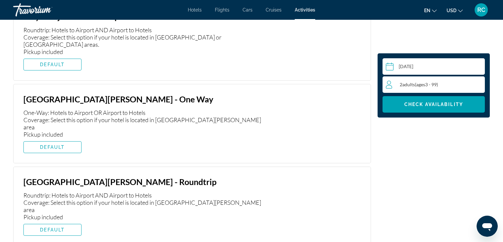
scroll to position [1359, 0]
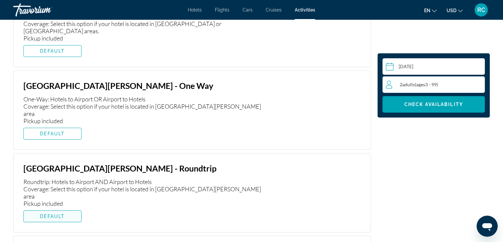
click at [45, 160] on span "DEFAULT" at bounding box center [52, 216] width 25 height 5
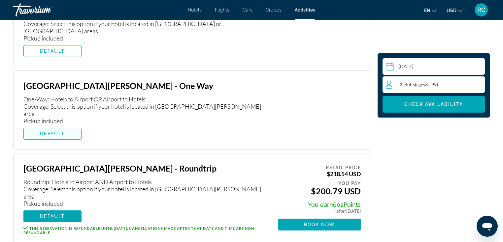
click at [70, 126] on span "Main content" at bounding box center [52, 134] width 57 height 16
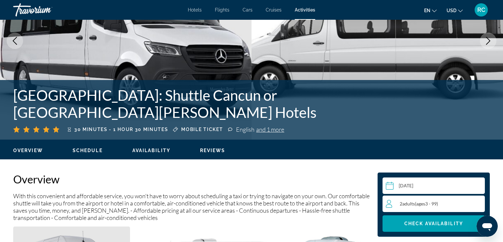
scroll to position [0, 0]
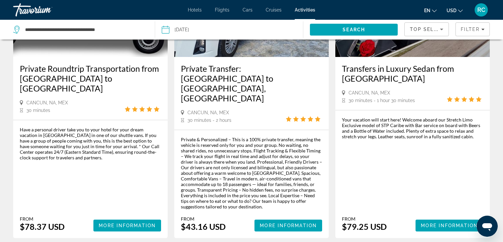
scroll to position [657, 0]
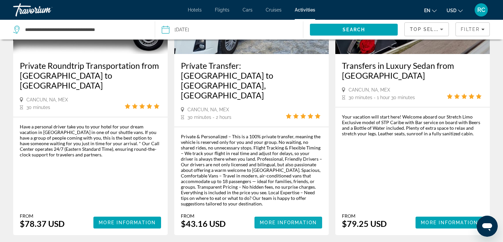
click at [294, 160] on span "More Information" at bounding box center [288, 222] width 57 height 5
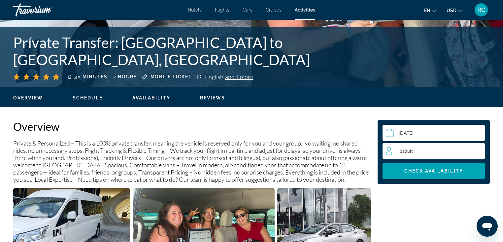
scroll to position [175, 0]
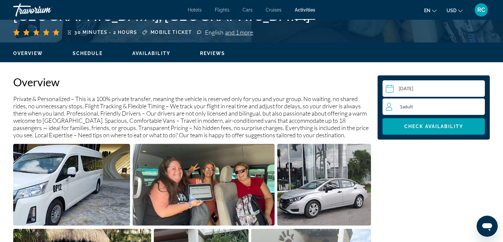
click at [360, 108] on div "1 Adult Adults" at bounding box center [435, 107] width 99 height 8
click at [360, 104] on icon "Increment adults" at bounding box center [478, 107] width 6 height 8
click at [360, 123] on span "Main content" at bounding box center [433, 127] width 102 height 16
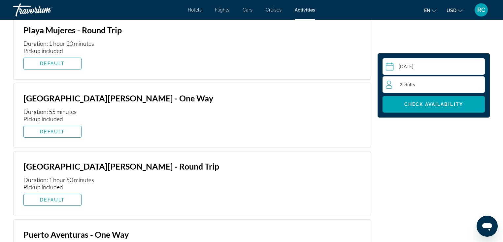
scroll to position [1586, 0]
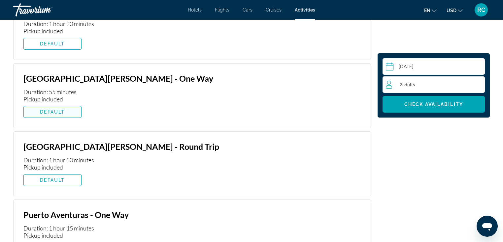
click at [52, 108] on span "Main content" at bounding box center [52, 112] width 57 height 16
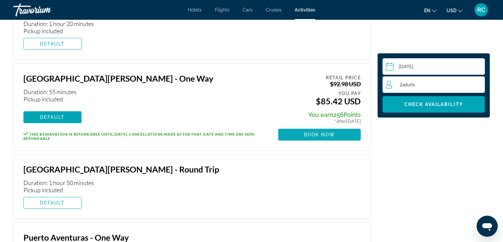
click at [329, 132] on span "Book now" at bounding box center [319, 134] width 31 height 5
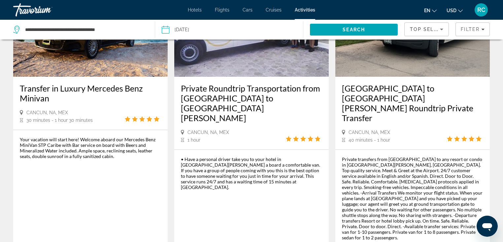
scroll to position [943, 0]
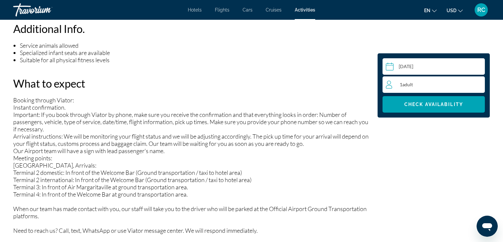
scroll to position [490, 0]
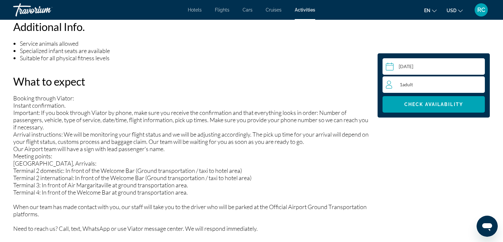
click at [360, 83] on div "1 Adult Adults" at bounding box center [435, 85] width 99 height 8
click at [360, 84] on icon "Increment adults" at bounding box center [478, 84] width 6 height 8
click at [360, 105] on span "Check Availability" at bounding box center [433, 104] width 59 height 5
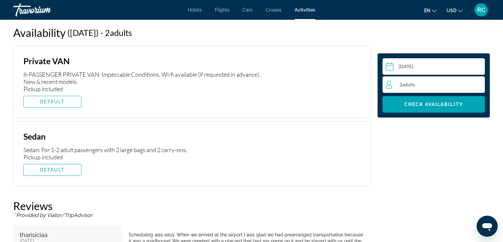
scroll to position [912, 0]
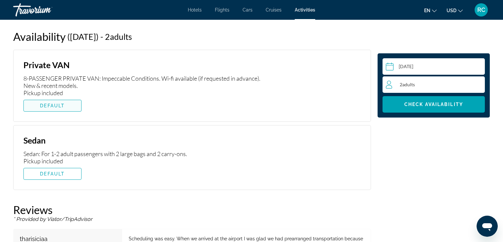
click at [61, 103] on span "DEFAULT" at bounding box center [52, 105] width 25 height 5
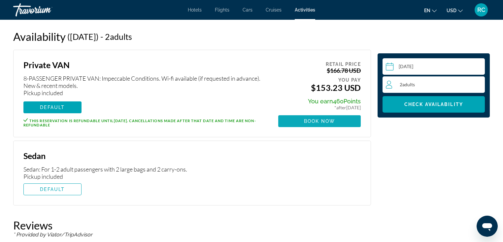
click at [326, 121] on span "Book now" at bounding box center [319, 121] width 31 height 5
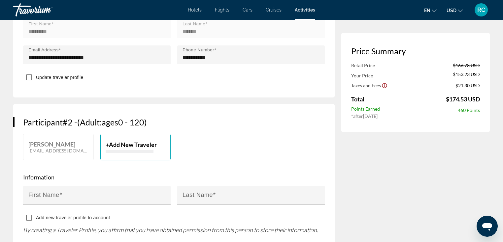
scroll to position [276, 0]
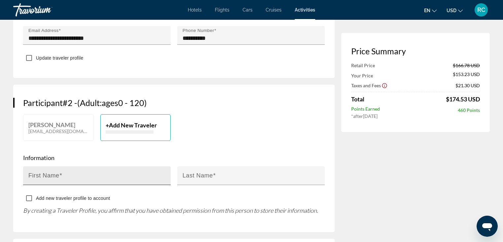
click at [60, 160] on span "Main content" at bounding box center [60, 176] width 3 height 7
click at [60, 160] on input "First Name" at bounding box center [98, 179] width 141 height 8
type input "*****"
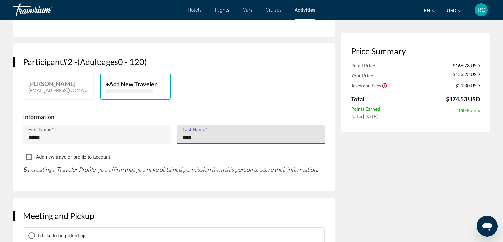
scroll to position [346, 0]
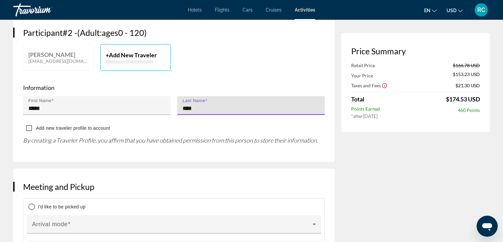
type input "****"
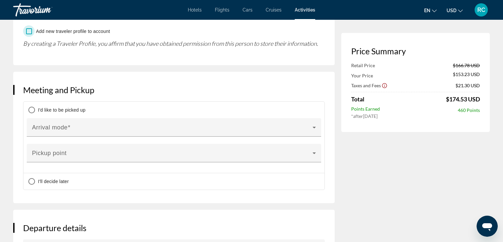
scroll to position [441, 0]
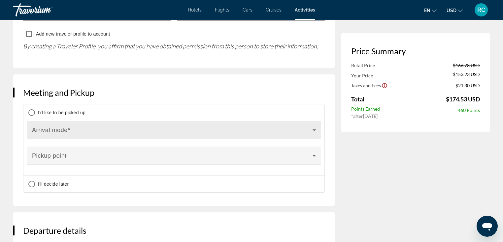
click at [126, 129] on span "Main content" at bounding box center [172, 133] width 280 height 8
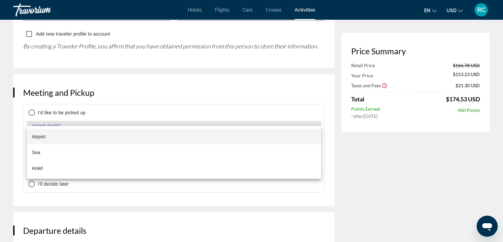
click at [77, 138] on mat-option "Airport" at bounding box center [174, 137] width 294 height 16
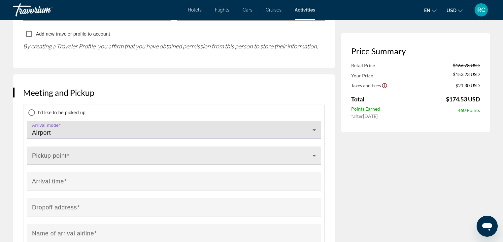
click at [75, 155] on span "Main content" at bounding box center [172, 159] width 280 height 8
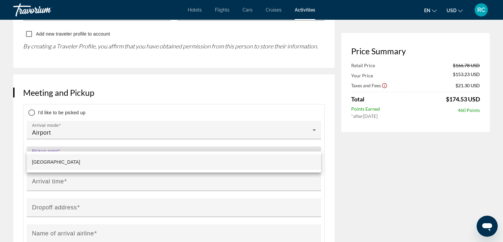
click at [59, 160] on span "[GEOGRAPHIC_DATA]" at bounding box center [56, 162] width 48 height 8
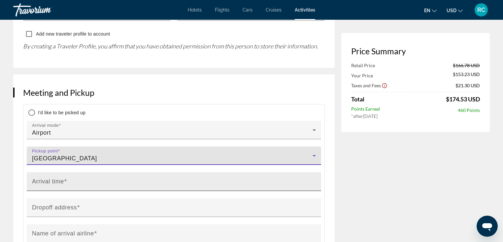
click at [58, 160] on mat-label "Arrival time" at bounding box center [48, 181] width 32 height 7
click at [58, 160] on input "Arrival time" at bounding box center [176, 185] width 288 height 8
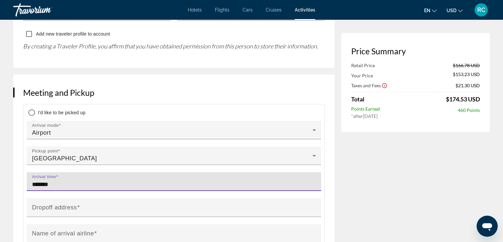
type input "*******"
click at [65, 160] on mat-label "Dropoff address" at bounding box center [54, 208] width 45 height 7
click at [65, 160] on input "Dropoff address" at bounding box center [176, 211] width 288 height 8
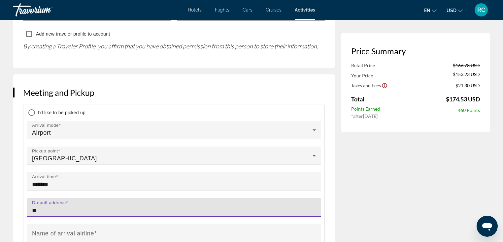
type input "*"
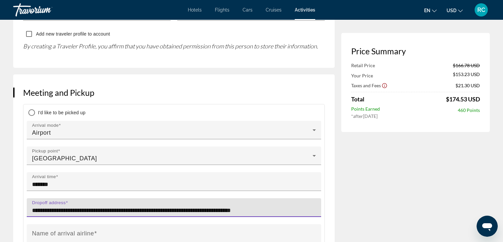
type input "**********"
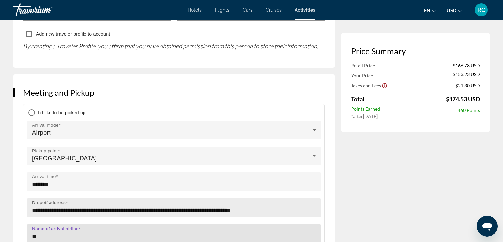
type input "*"
type input "**********"
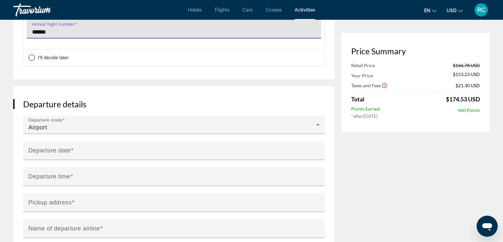
scroll to position [677, 0]
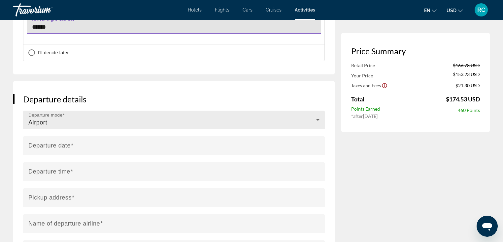
type input "******"
click at [85, 119] on div "Airport" at bounding box center [172, 123] width 288 height 8
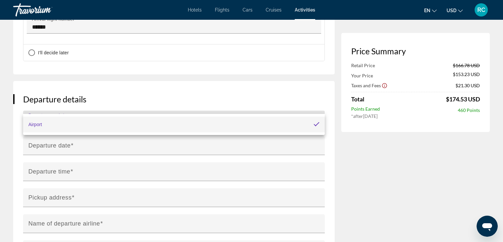
click at [65, 124] on mat-option "Airport" at bounding box center [174, 125] width 302 height 16
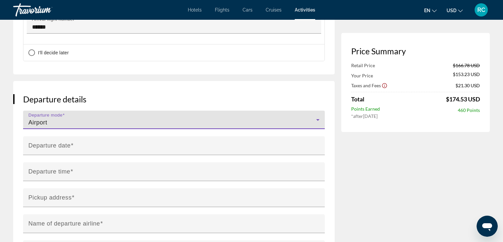
click at [65, 137] on input "**********" at bounding box center [175, 151] width 304 height 28
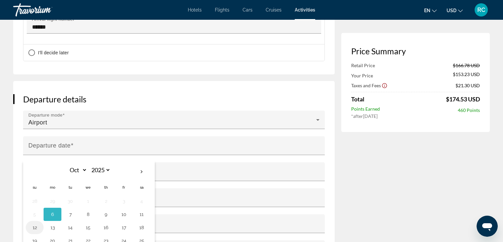
click at [34, 160] on button "12" at bounding box center [34, 227] width 11 height 9
type input "**********"
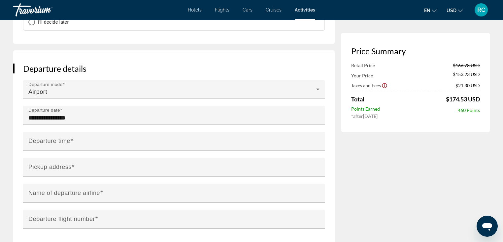
scroll to position [732, 0]
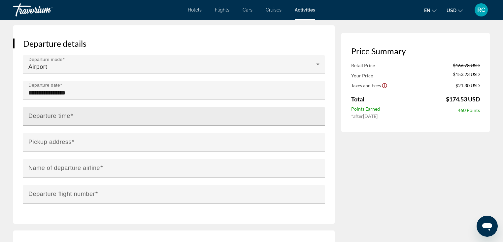
click at [76, 115] on input "Departure time" at bounding box center [175, 119] width 295 height 8
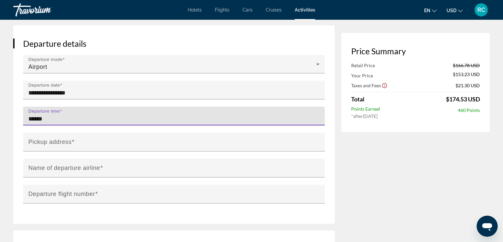
type input "******"
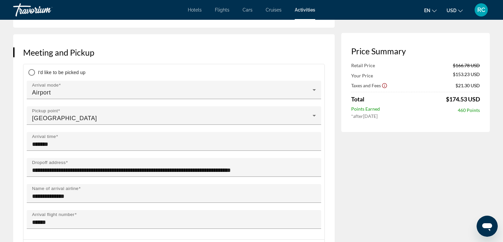
scroll to position [486, 0]
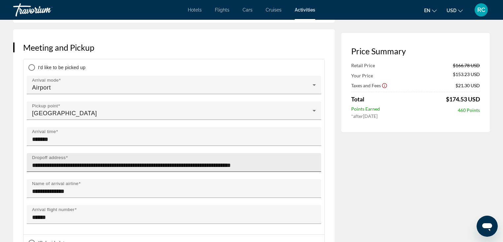
click at [264, 160] on input "**********" at bounding box center [176, 166] width 288 height 8
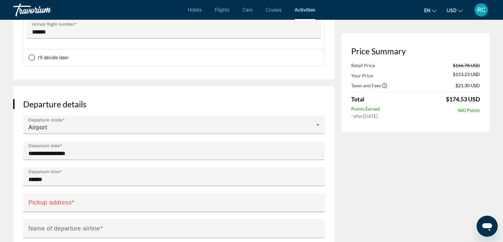
scroll to position [674, 0]
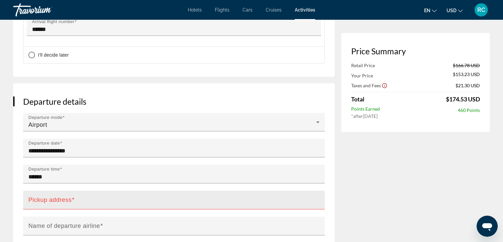
click at [59, 160] on mat-label "Pickup address" at bounding box center [49, 200] width 43 height 7
click at [59, 160] on input "Pickup address" at bounding box center [175, 203] width 295 height 8
click at [38, 160] on mat-label "Pickup address" at bounding box center [49, 200] width 43 height 7
click at [38, 160] on input "Pickup address" at bounding box center [175, 203] width 295 height 8
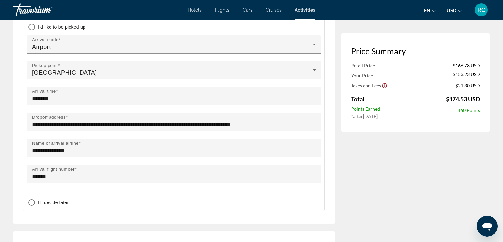
scroll to position [532, 0]
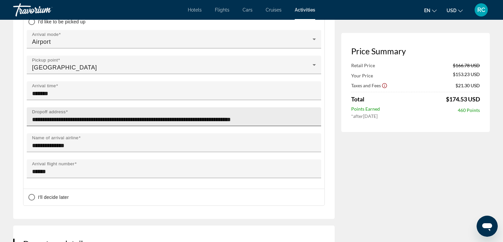
click at [257, 116] on input "**********" at bounding box center [176, 120] width 288 height 8
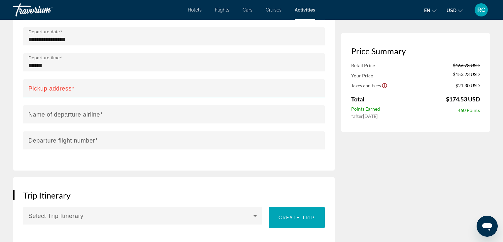
scroll to position [776, 0]
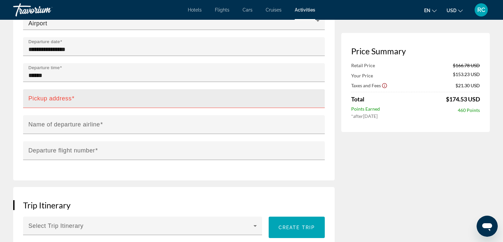
click at [53, 89] on div "Pickup address" at bounding box center [175, 98] width 295 height 19
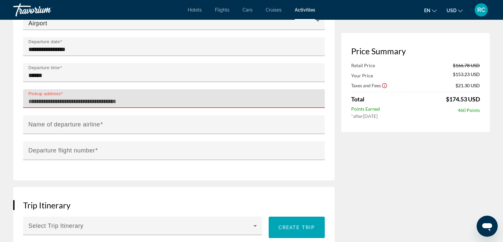
paste input "**********"
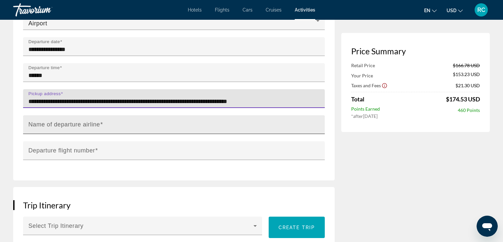
type input "**********"
click at [63, 121] on mat-label "Name of departure airline" at bounding box center [64, 124] width 72 height 7
click at [63, 124] on input "Name of departure airline" at bounding box center [175, 128] width 295 height 8
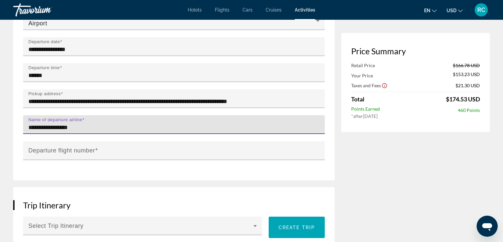
type input "**********"
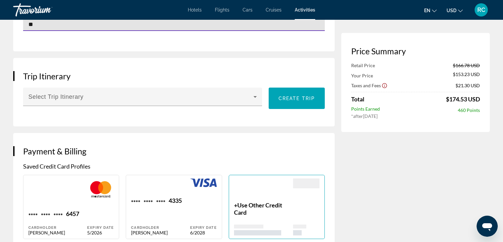
scroll to position [921, 0]
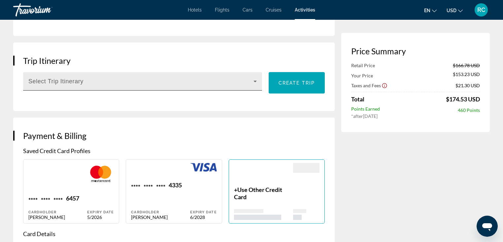
type input "**"
click at [191, 80] on span "Main content" at bounding box center [140, 84] width 225 height 8
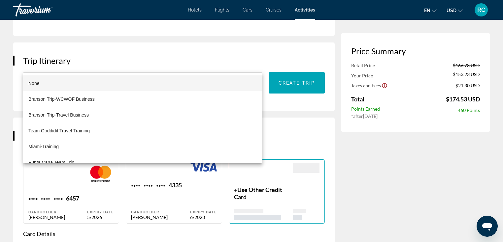
click at [282, 68] on div at bounding box center [251, 121] width 503 height 242
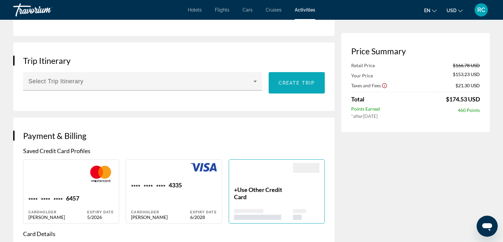
click at [291, 80] on span "Create trip" at bounding box center [296, 82] width 36 height 5
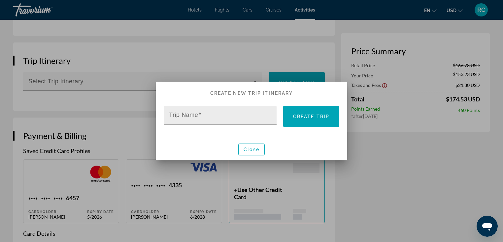
click at [210, 115] on input "Trip Name" at bounding box center [222, 118] width 106 height 8
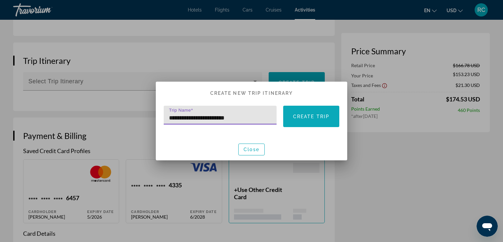
type input "**********"
click at [302, 117] on span "Create trip" at bounding box center [311, 116] width 36 height 5
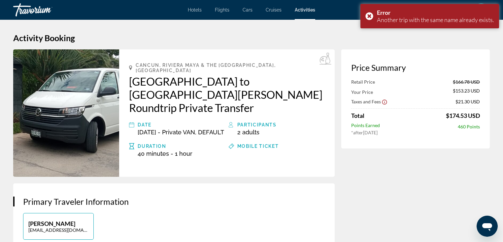
scroll to position [921, 0]
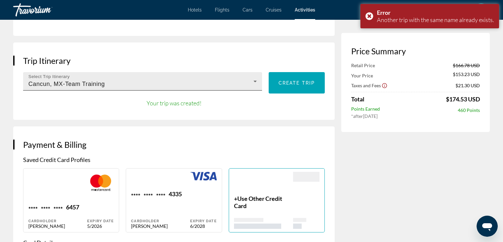
click at [255, 78] on icon "Main content" at bounding box center [255, 82] width 8 height 8
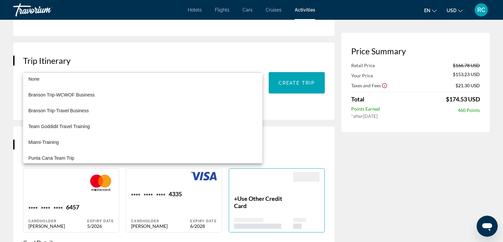
scroll to position [12, 0]
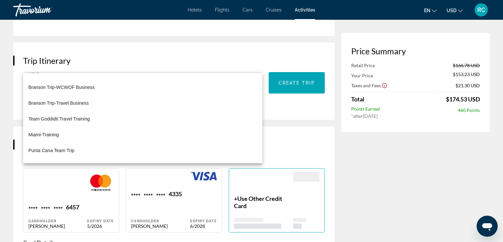
click at [286, 90] on div at bounding box center [251, 121] width 503 height 242
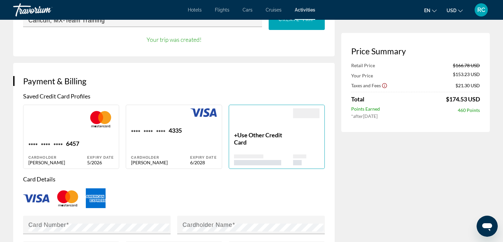
scroll to position [979, 0]
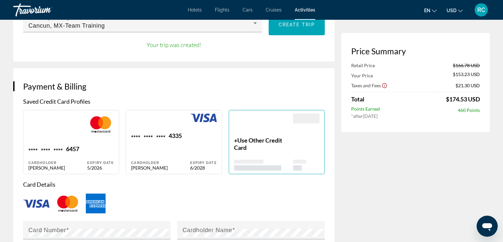
click at [100, 145] on div "Expiry Date 5/2026" at bounding box center [100, 157] width 27 height 25
type input "********"
type input "******"
type input "**********"
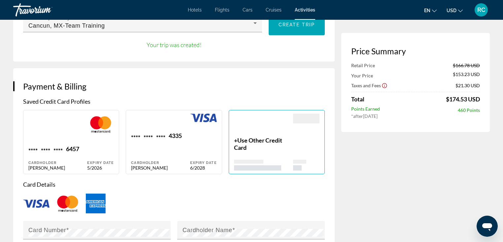
type input "**********"
type input "*****"
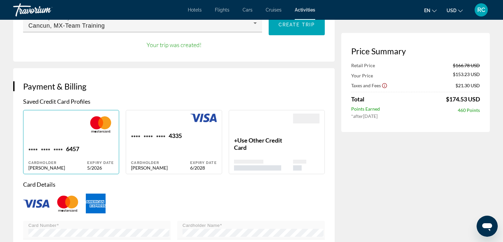
click at [161, 114] on div "Main content" at bounding box center [160, 123] width 59 height 18
type input "********"
type input "******"
type input "**********"
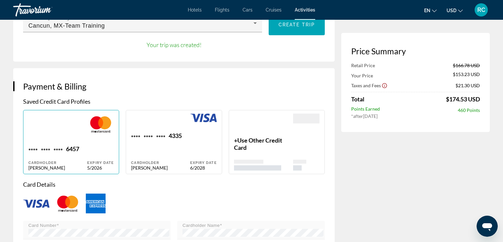
type input "**********"
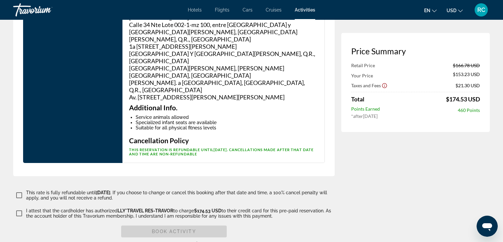
scroll to position [1892, 0]
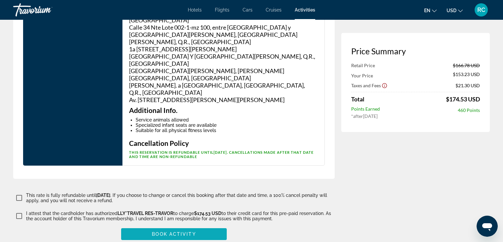
click at [185, 160] on span "Book Activity" at bounding box center [174, 234] width 44 height 5
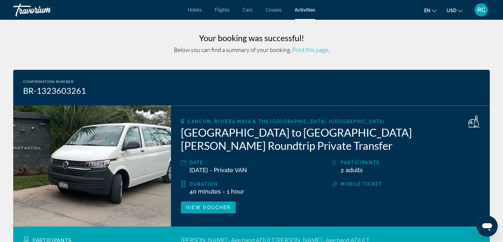
click at [310, 50] on span "Print this page" at bounding box center [310, 49] width 36 height 7
